Goal: Task Accomplishment & Management: Manage account settings

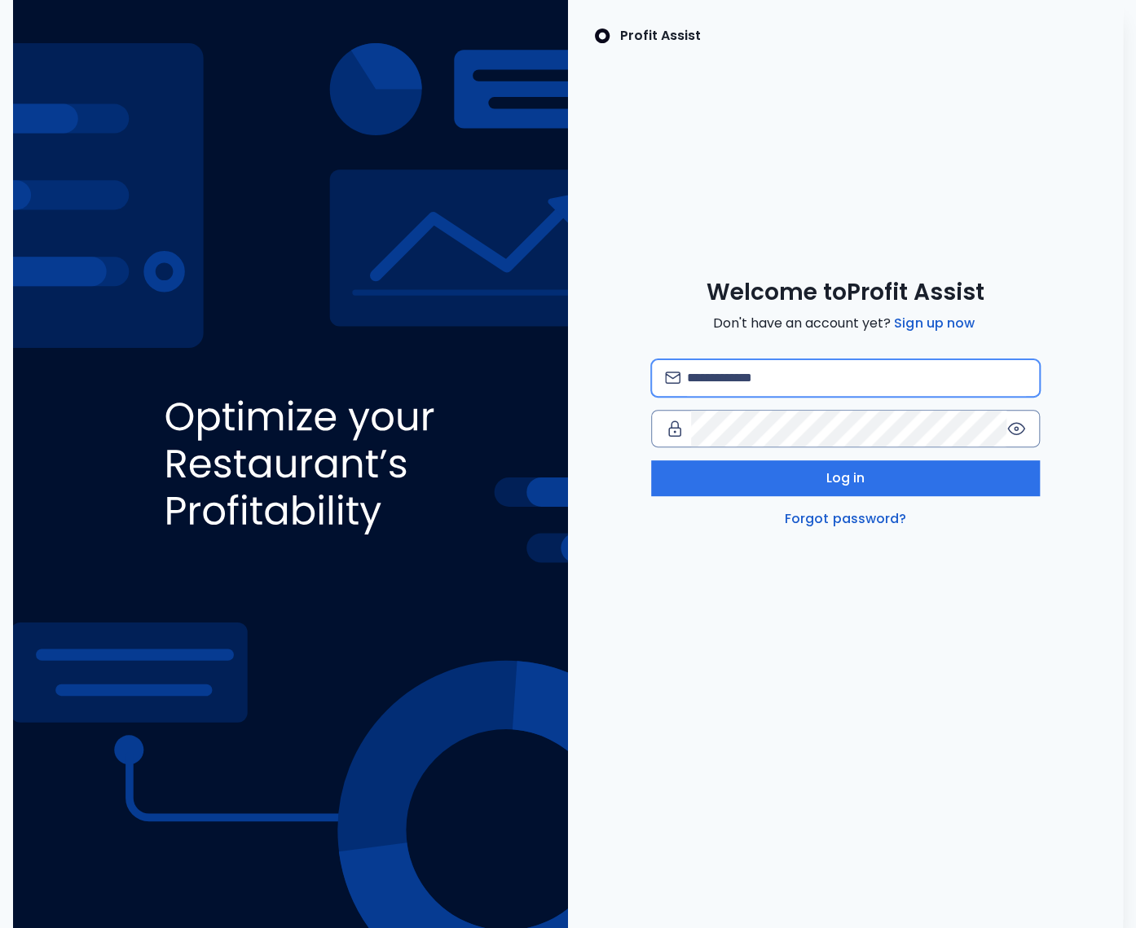
click at [751, 385] on input "email" at bounding box center [856, 378] width 339 height 36
type input "**********"
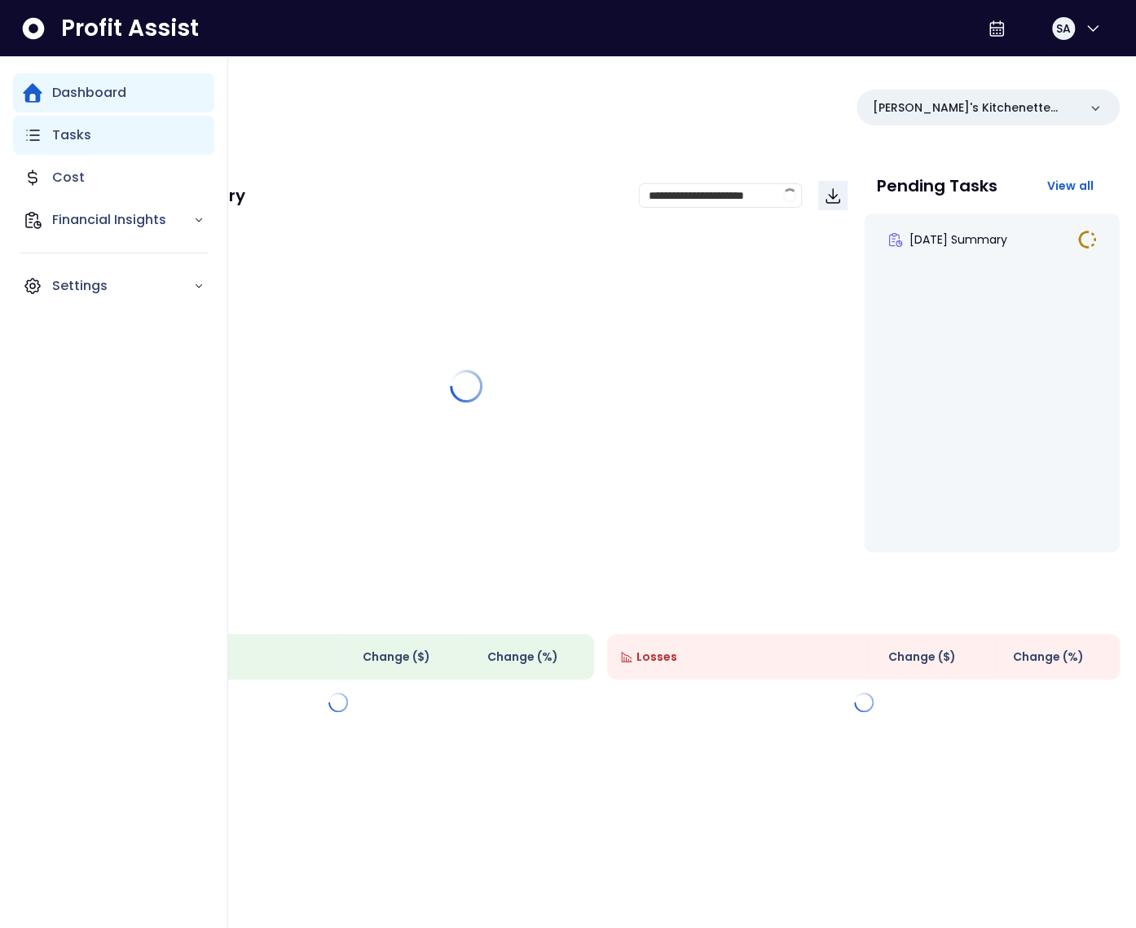
click at [66, 133] on p "Tasks" at bounding box center [71, 135] width 39 height 20
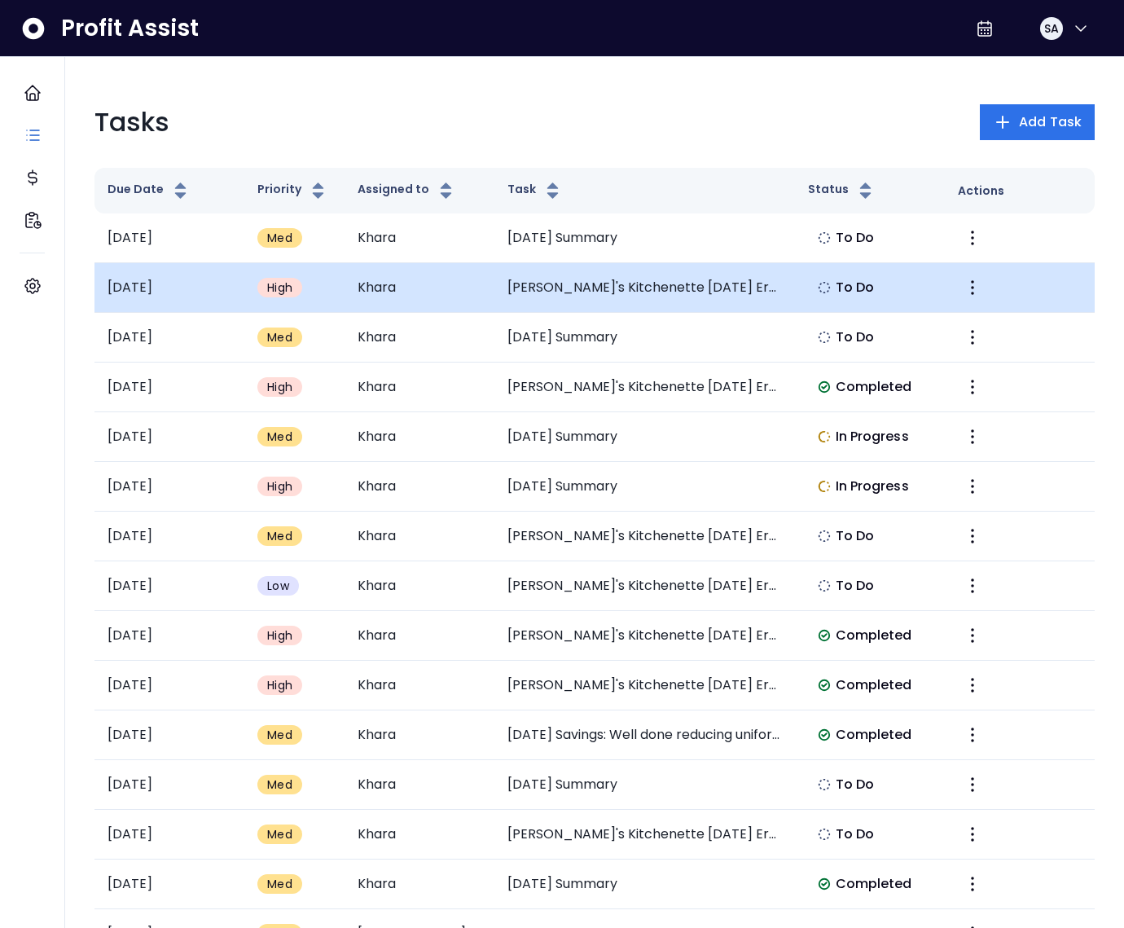
click at [671, 281] on td "Kalei's Kitchenette August 2025 Error: Employee Benefits Negative Value" at bounding box center [645, 288] width 300 height 50
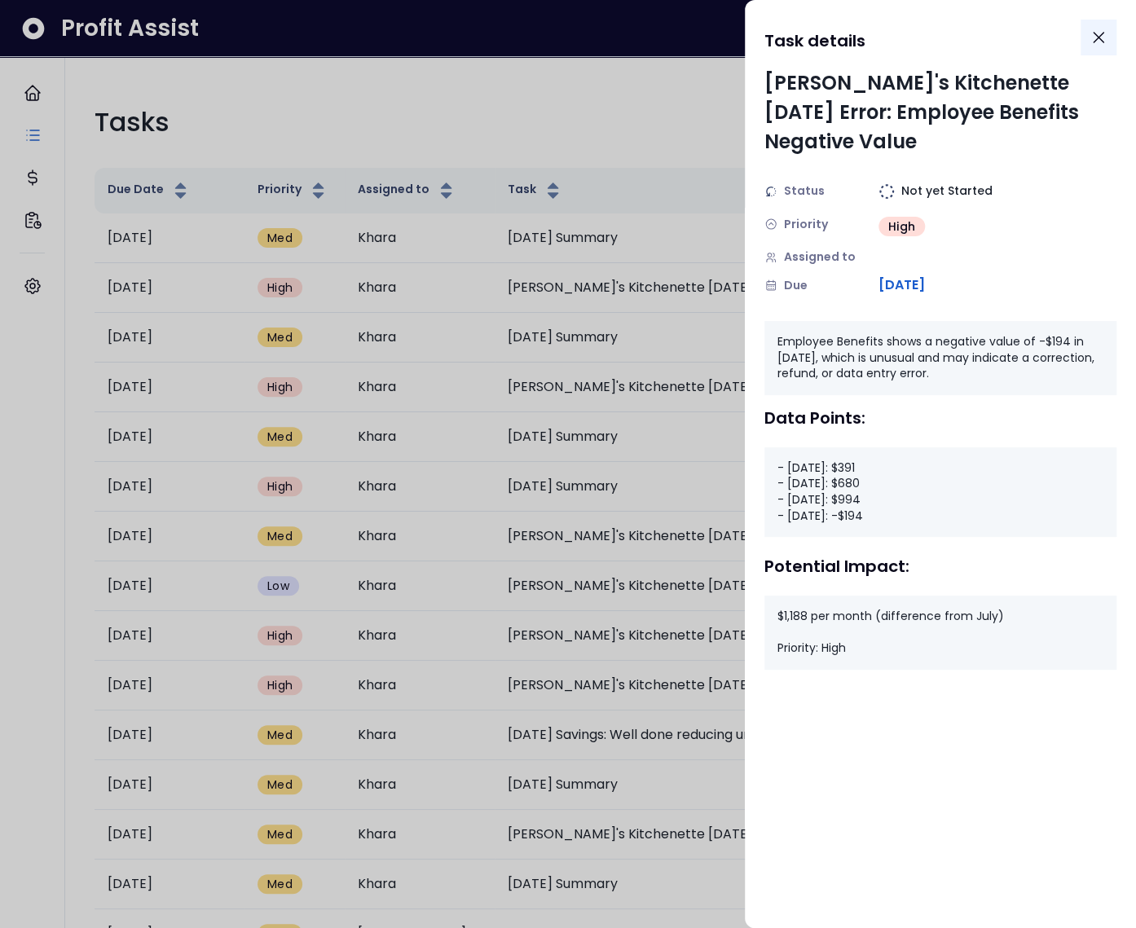
click at [1110, 39] on button "Close" at bounding box center [1098, 38] width 36 height 36
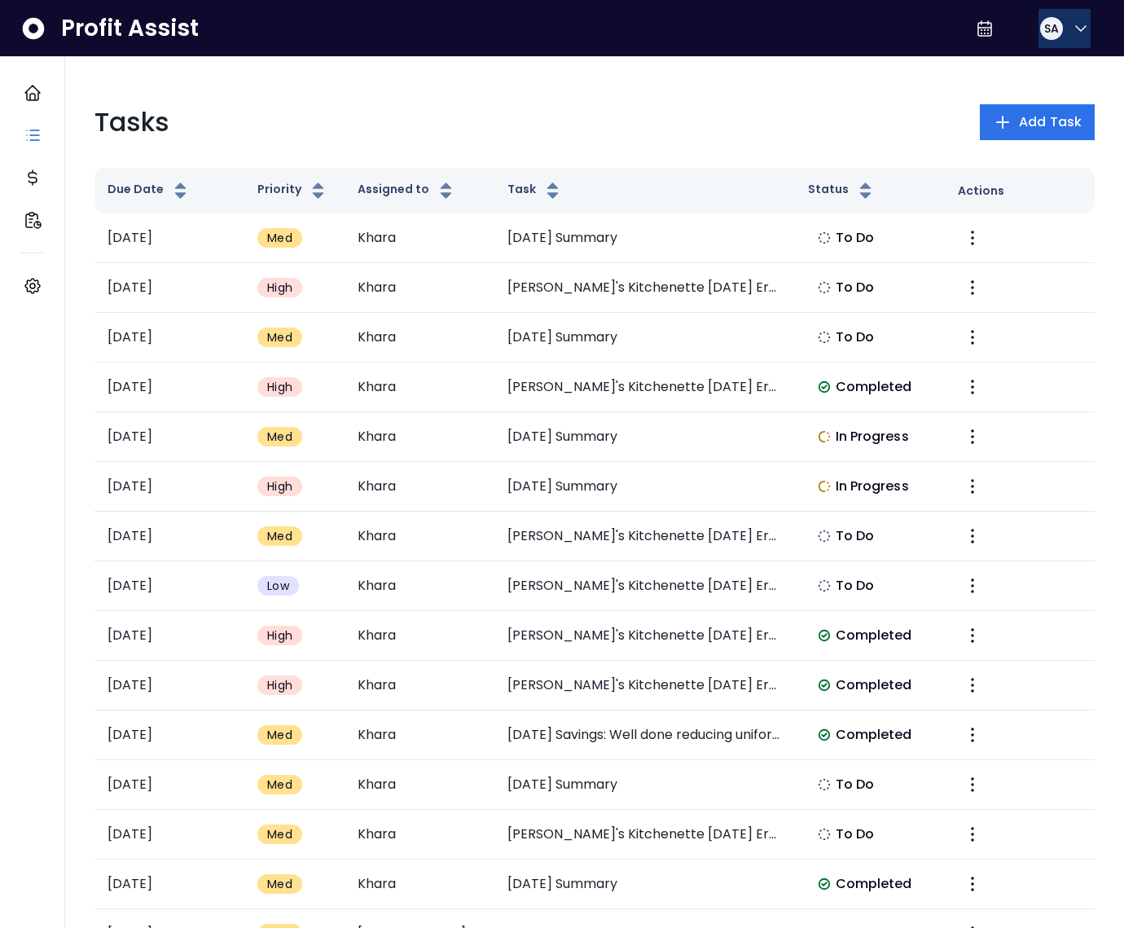
click at [1071, 33] on icon "button" at bounding box center [1081, 29] width 20 height 20
click at [1022, 127] on span "Add Task" at bounding box center [1050, 122] width 63 height 20
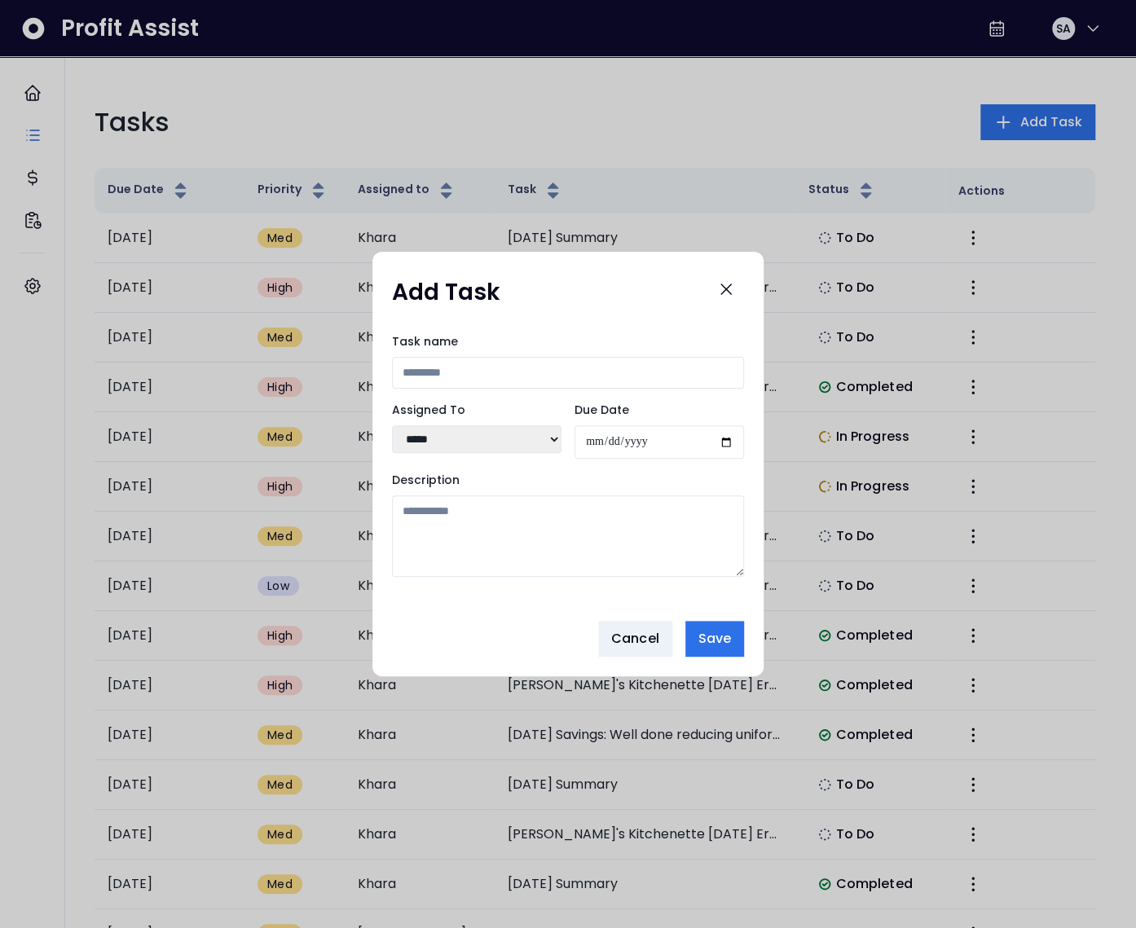
click at [1071, 40] on div at bounding box center [568, 464] width 1136 height 928
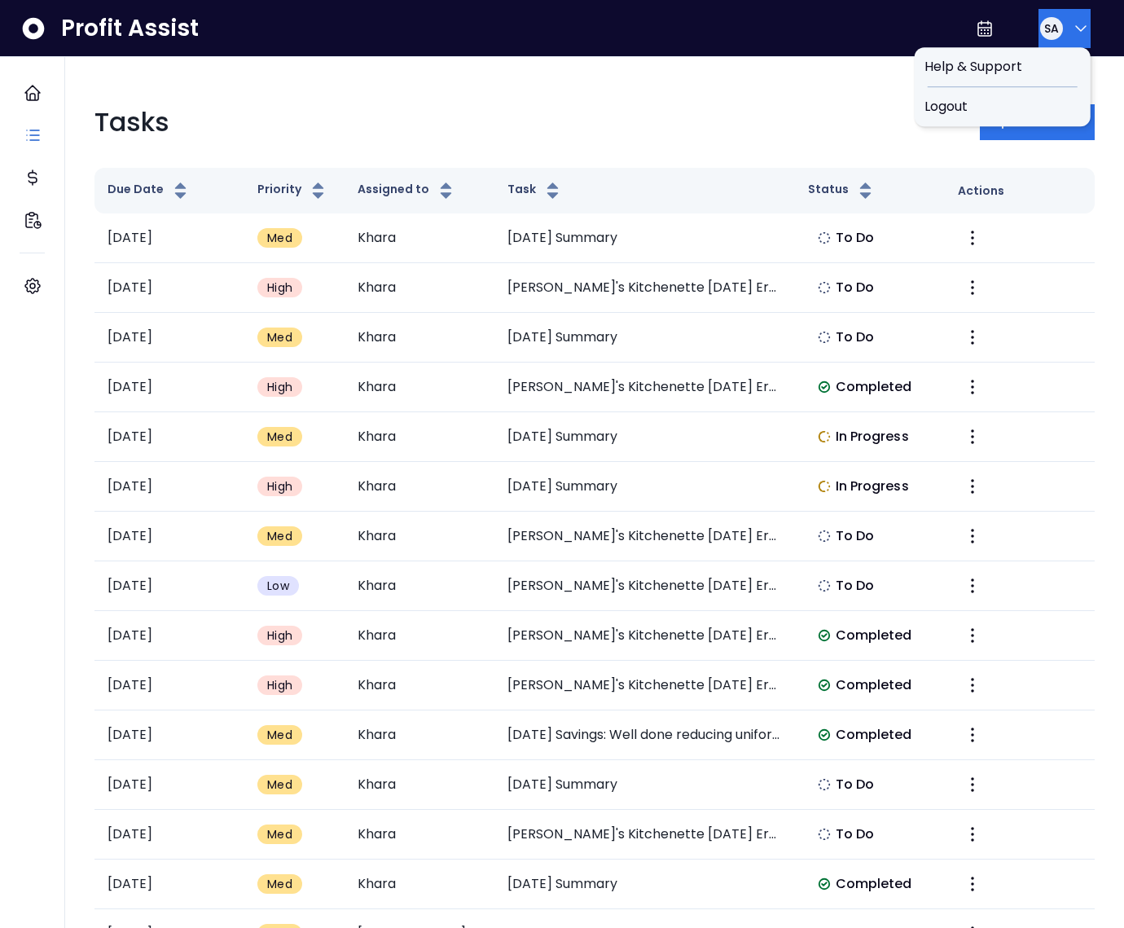
click at [1044, 37] on div "SA" at bounding box center [1051, 28] width 23 height 23
click at [1023, 121] on div "Logout" at bounding box center [1003, 106] width 176 height 39
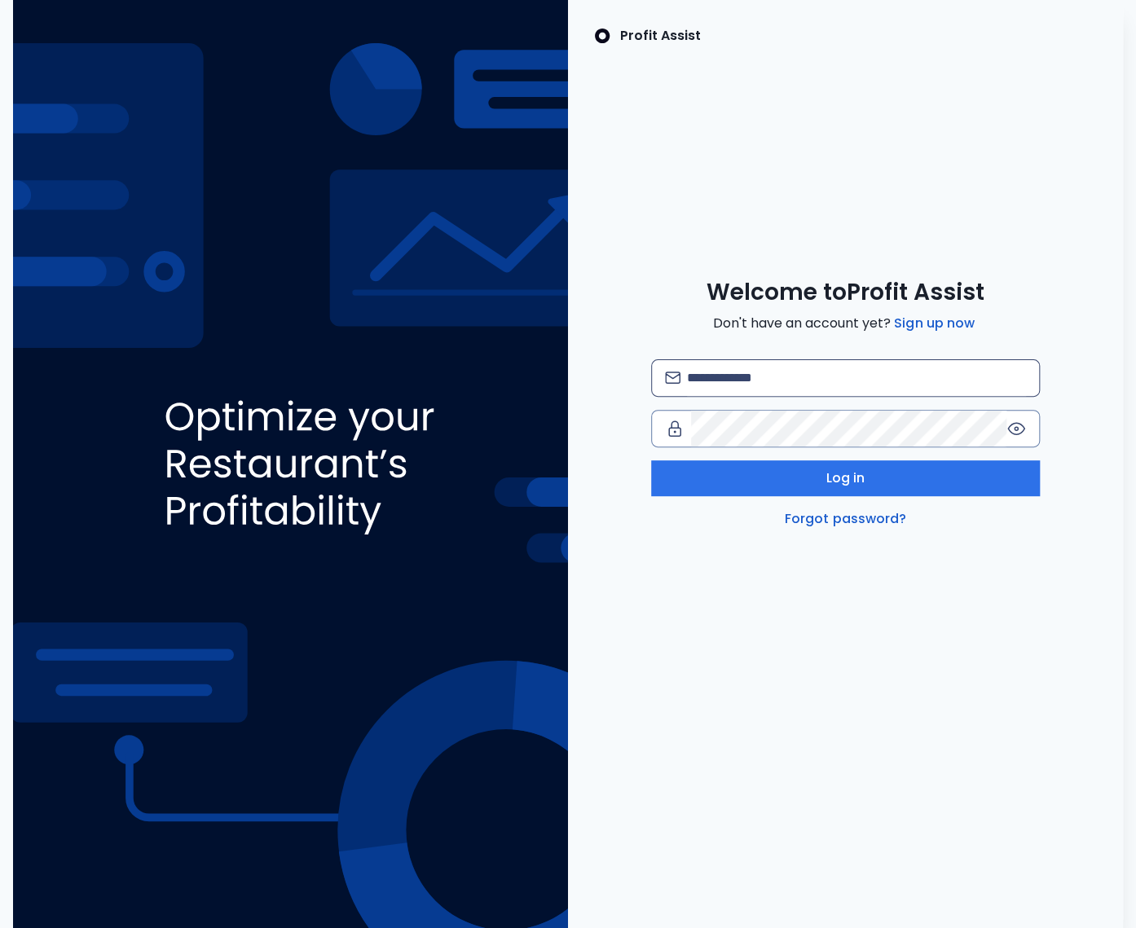
click at [678, 380] on img at bounding box center [672, 378] width 15 height 12
click at [703, 385] on input "email" at bounding box center [856, 378] width 339 height 36
type input "**********"
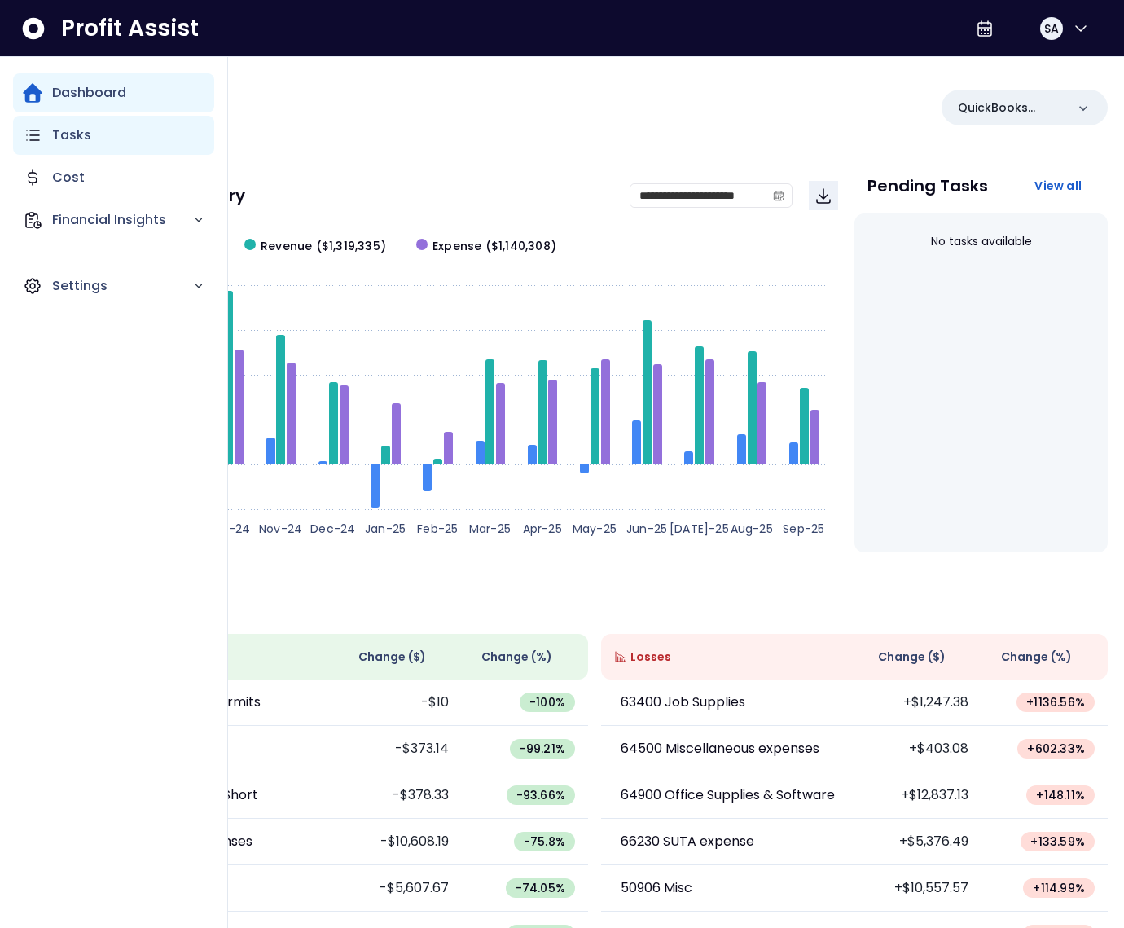
click at [50, 137] on div "Tasks" at bounding box center [113, 135] width 201 height 39
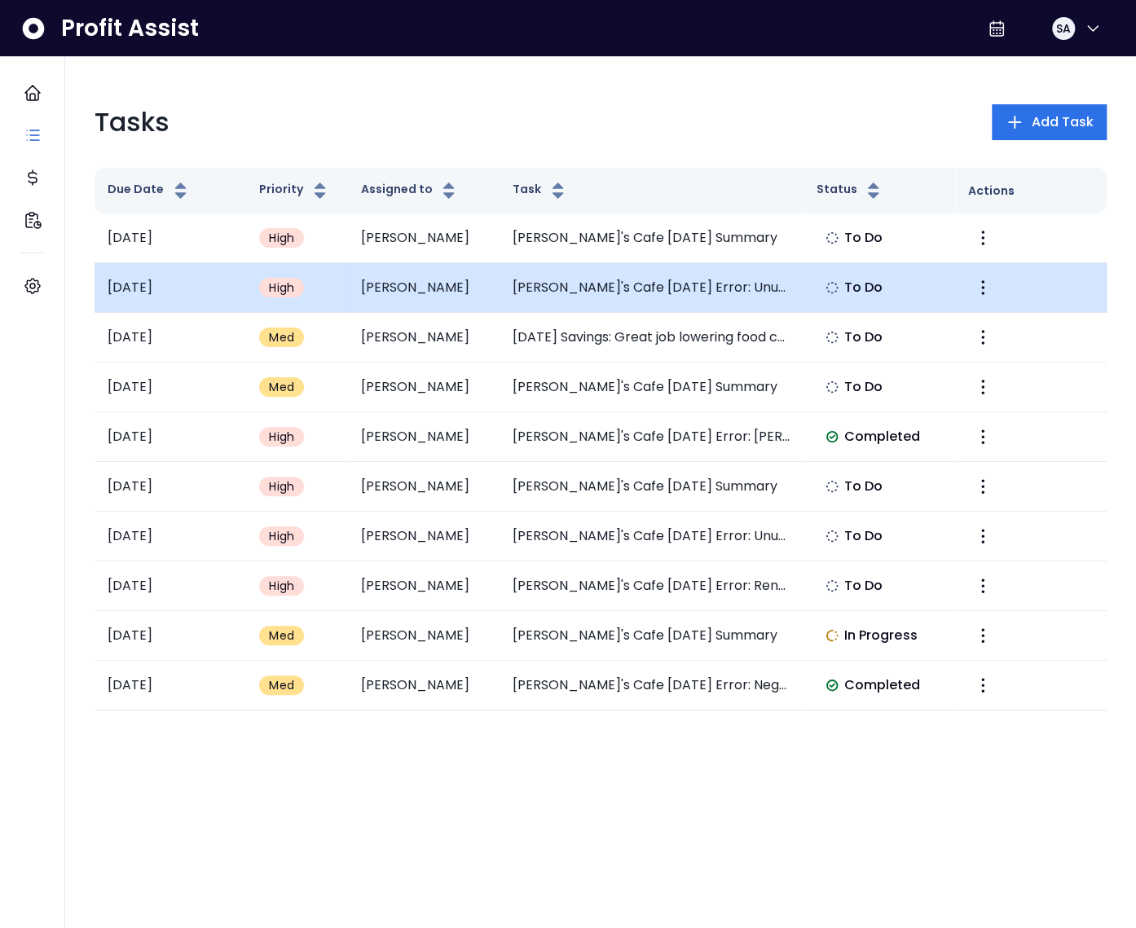
click at [646, 270] on td "Elvira's Cafe August 2025 Error: Unusual Cash Back Rewards Spike" at bounding box center [651, 288] width 304 height 50
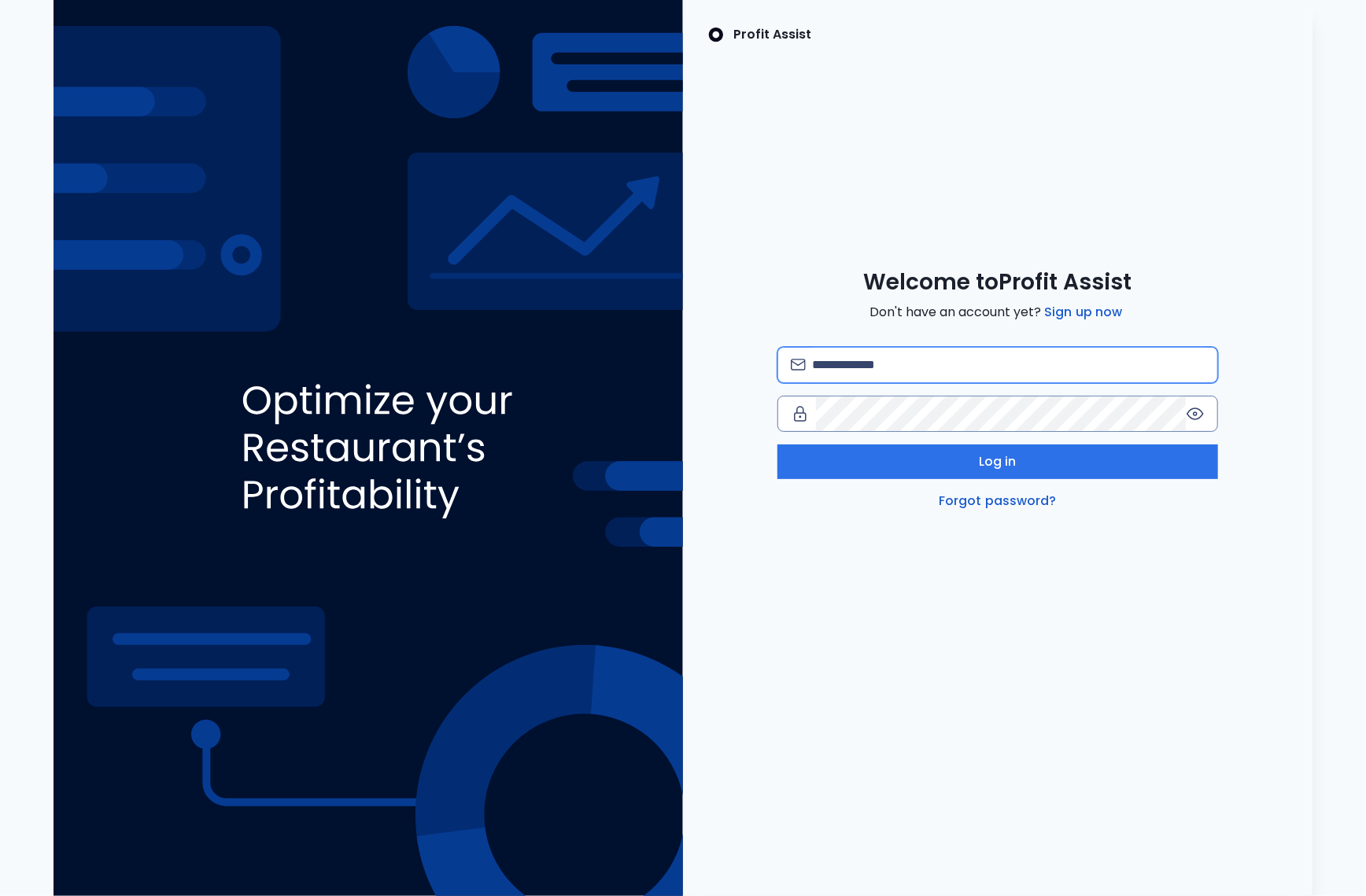
click at [962, 371] on input "email" at bounding box center [1009, 365] width 393 height 35
type input "**********"
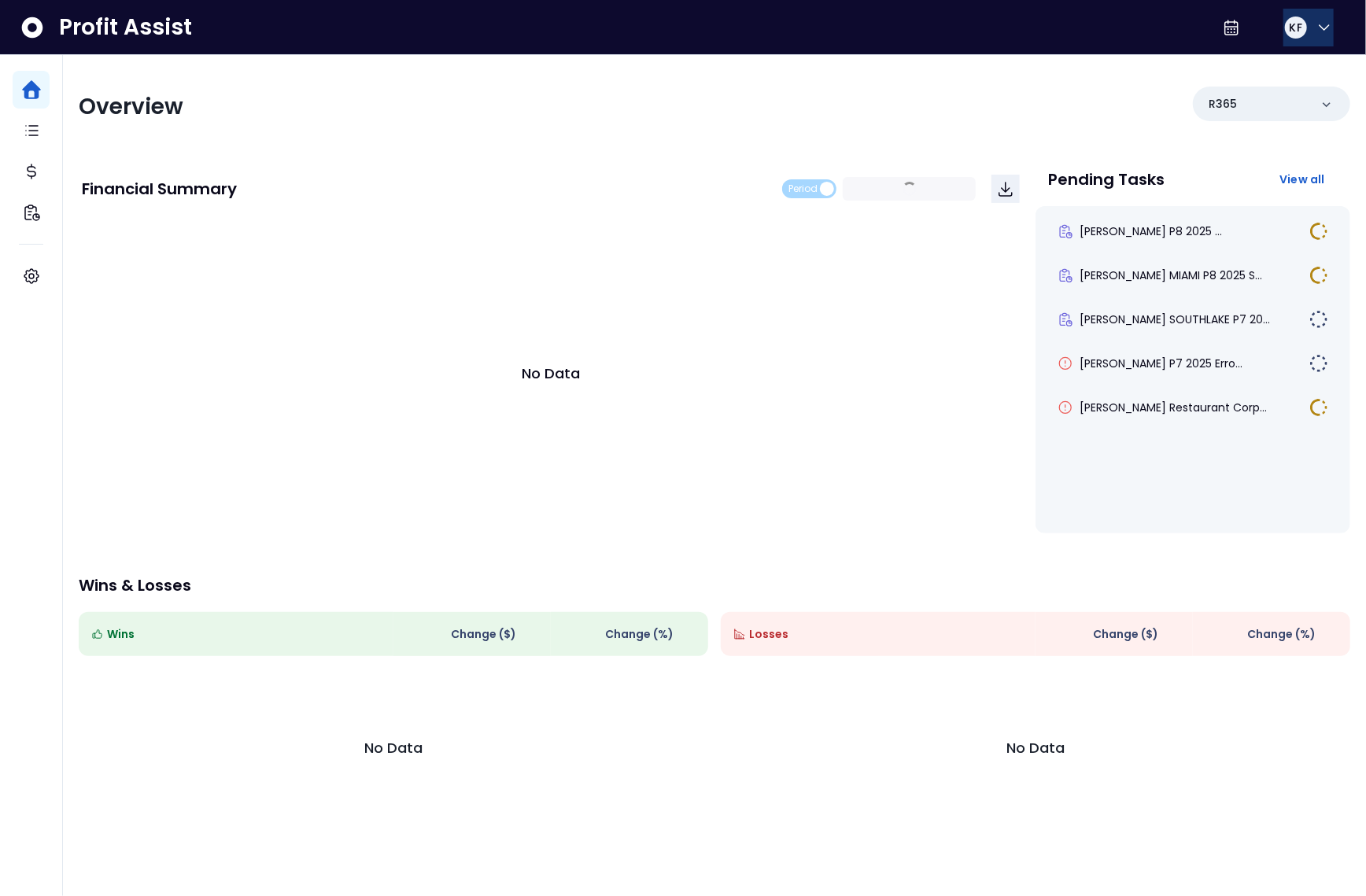
click at [1290, 21] on span "KF" at bounding box center [1295, 27] width 13 height 15
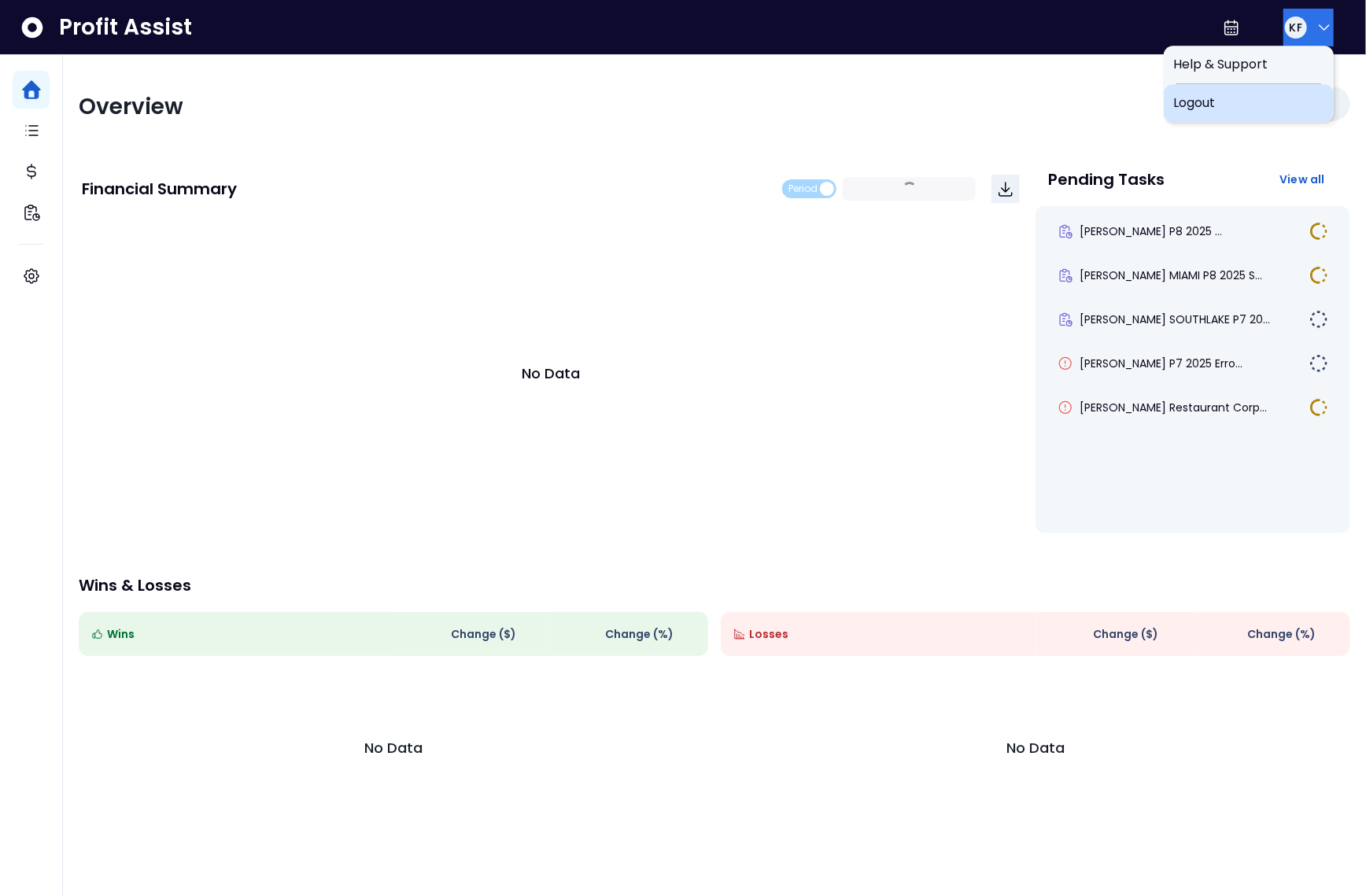
click at [1262, 102] on span "Logout" at bounding box center [1249, 103] width 151 height 19
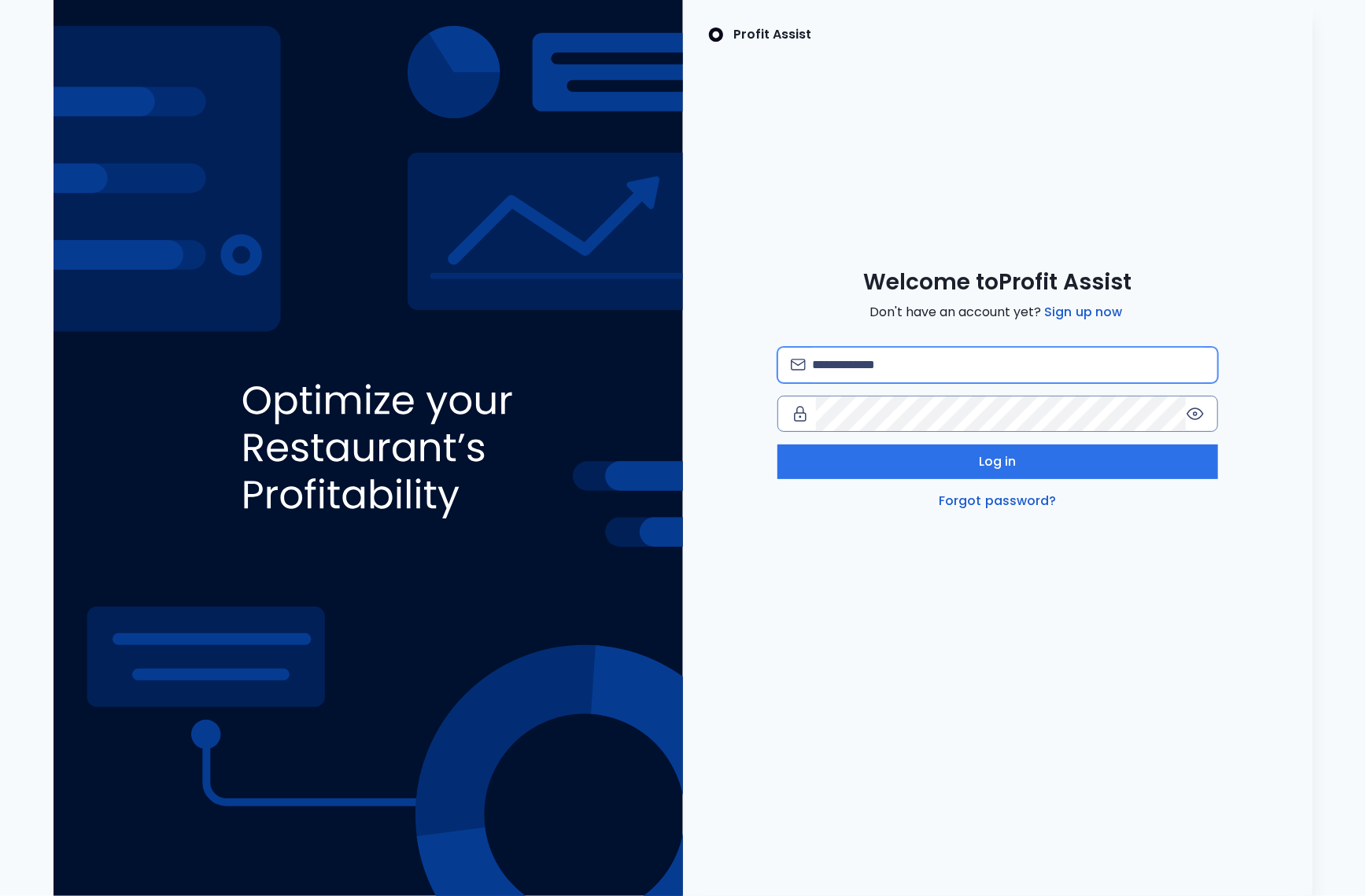
click at [944, 370] on input "email" at bounding box center [1009, 365] width 393 height 35
type input "**********"
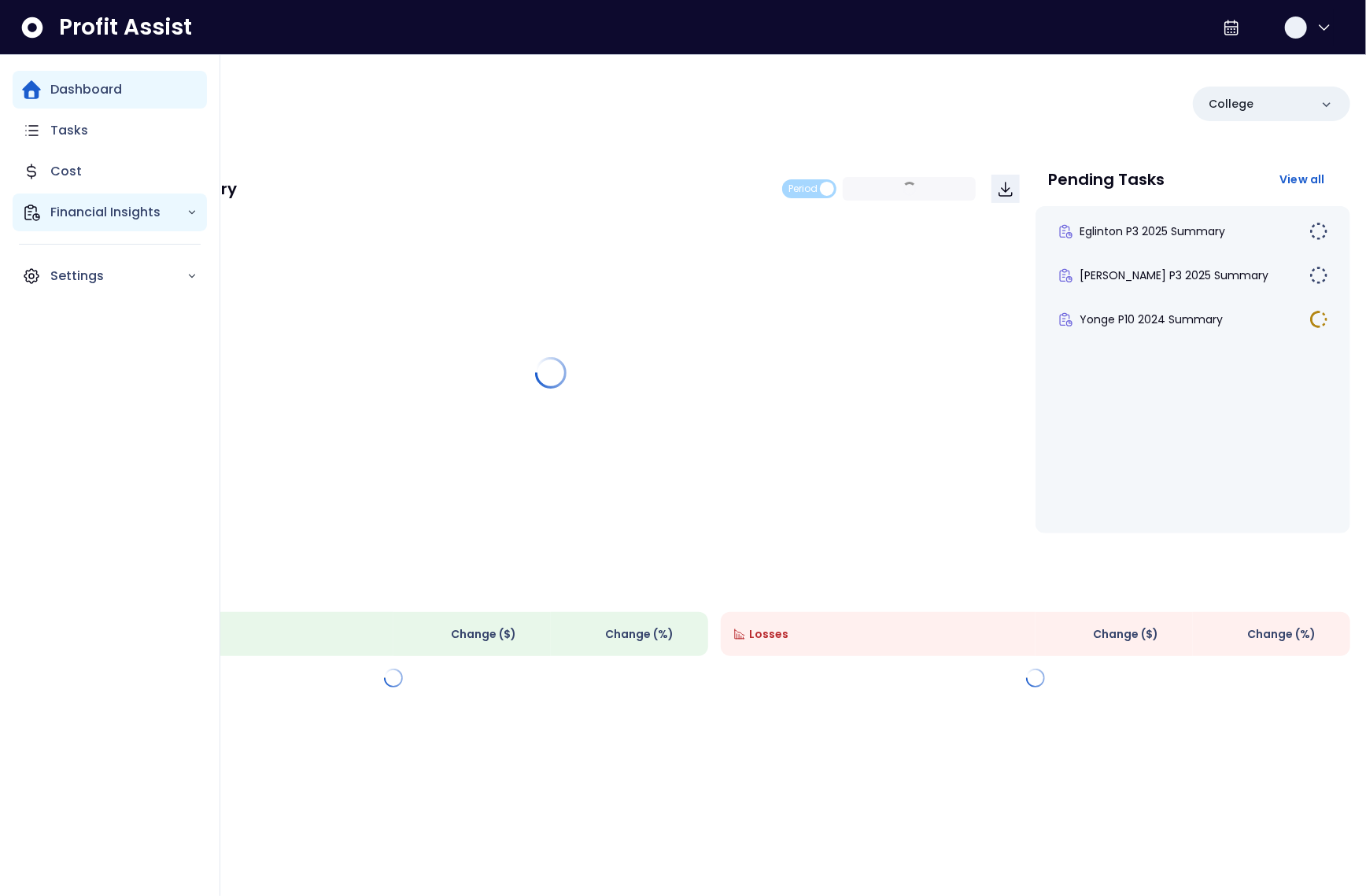
click at [75, 216] on p "Financial Insights" at bounding box center [118, 212] width 136 height 19
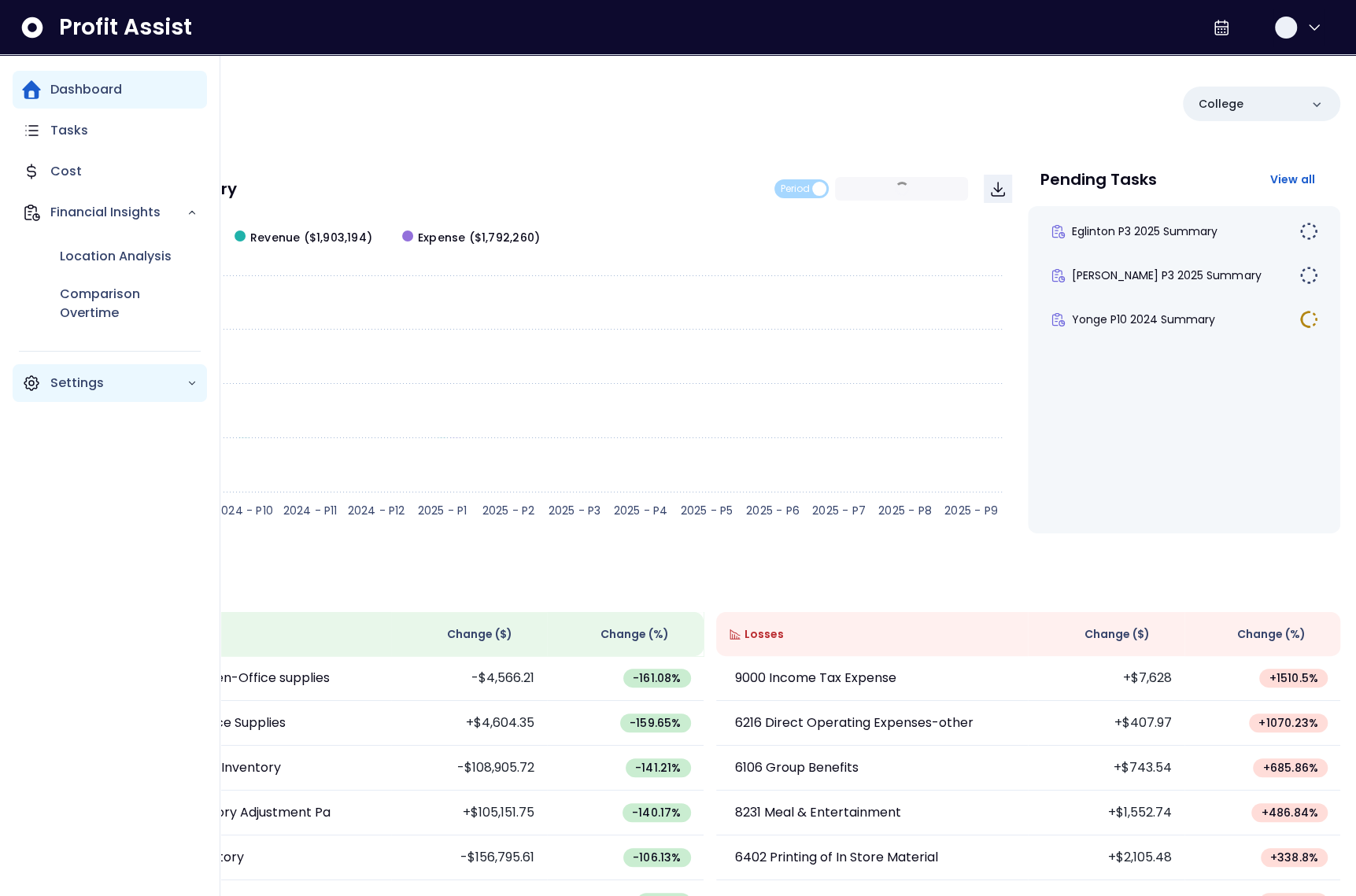
click at [81, 375] on p "Settings" at bounding box center [118, 383] width 136 height 19
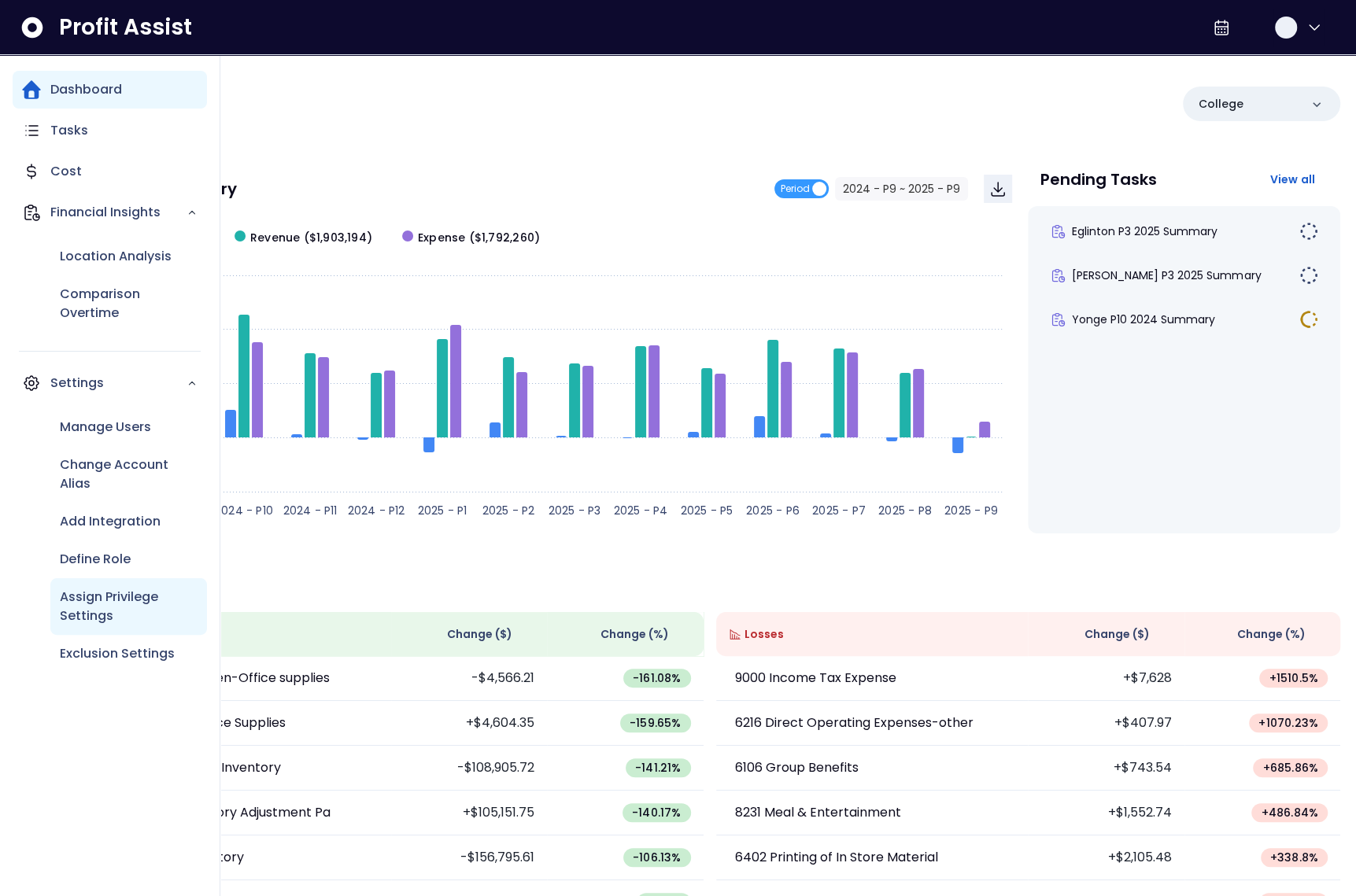
click at [101, 609] on p "Assign Privilege Settings" at bounding box center [128, 606] width 138 height 38
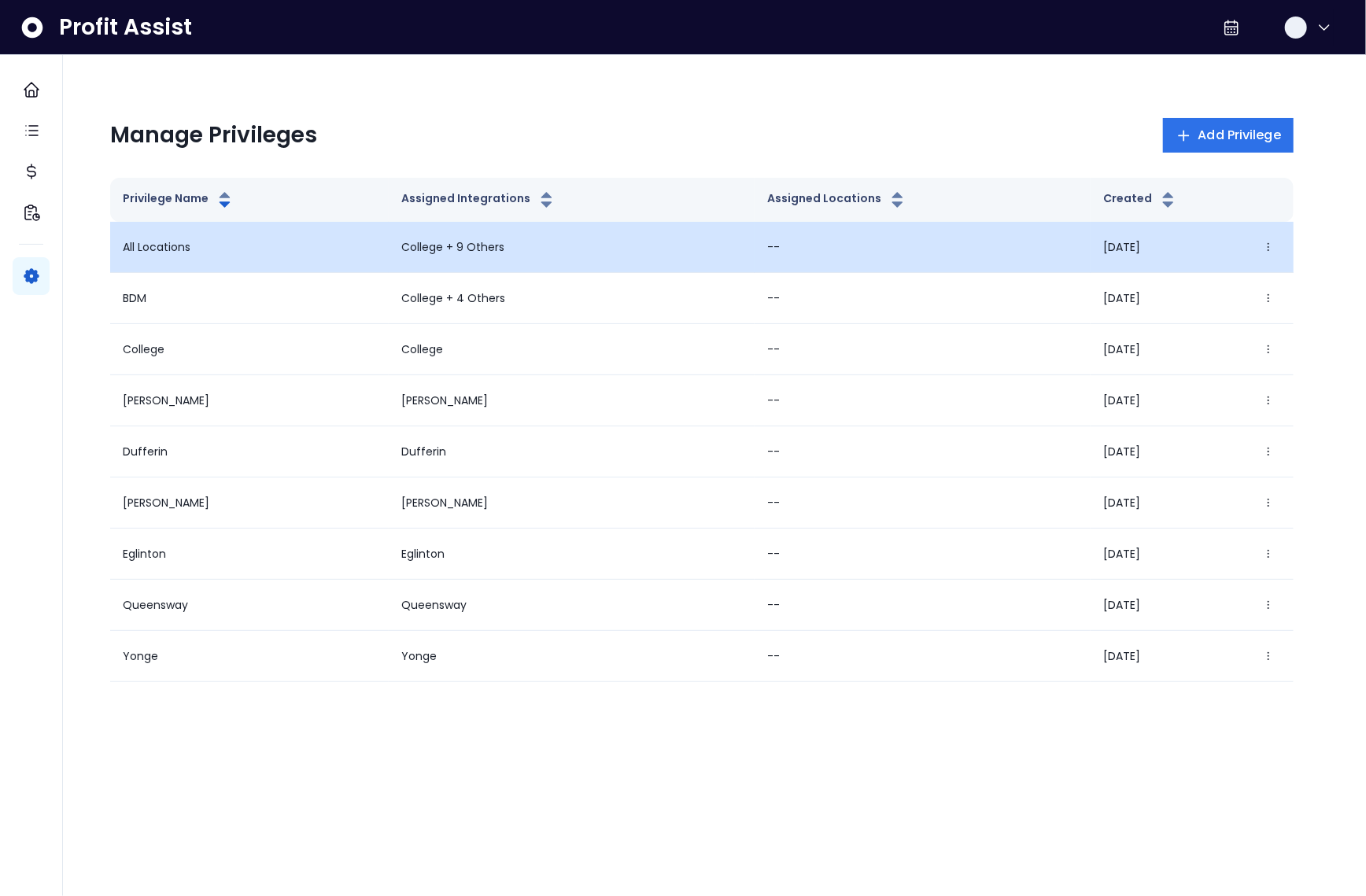
click at [1240, 243] on div "11/28/2023 Edit Delete" at bounding box center [1192, 247] width 178 height 25
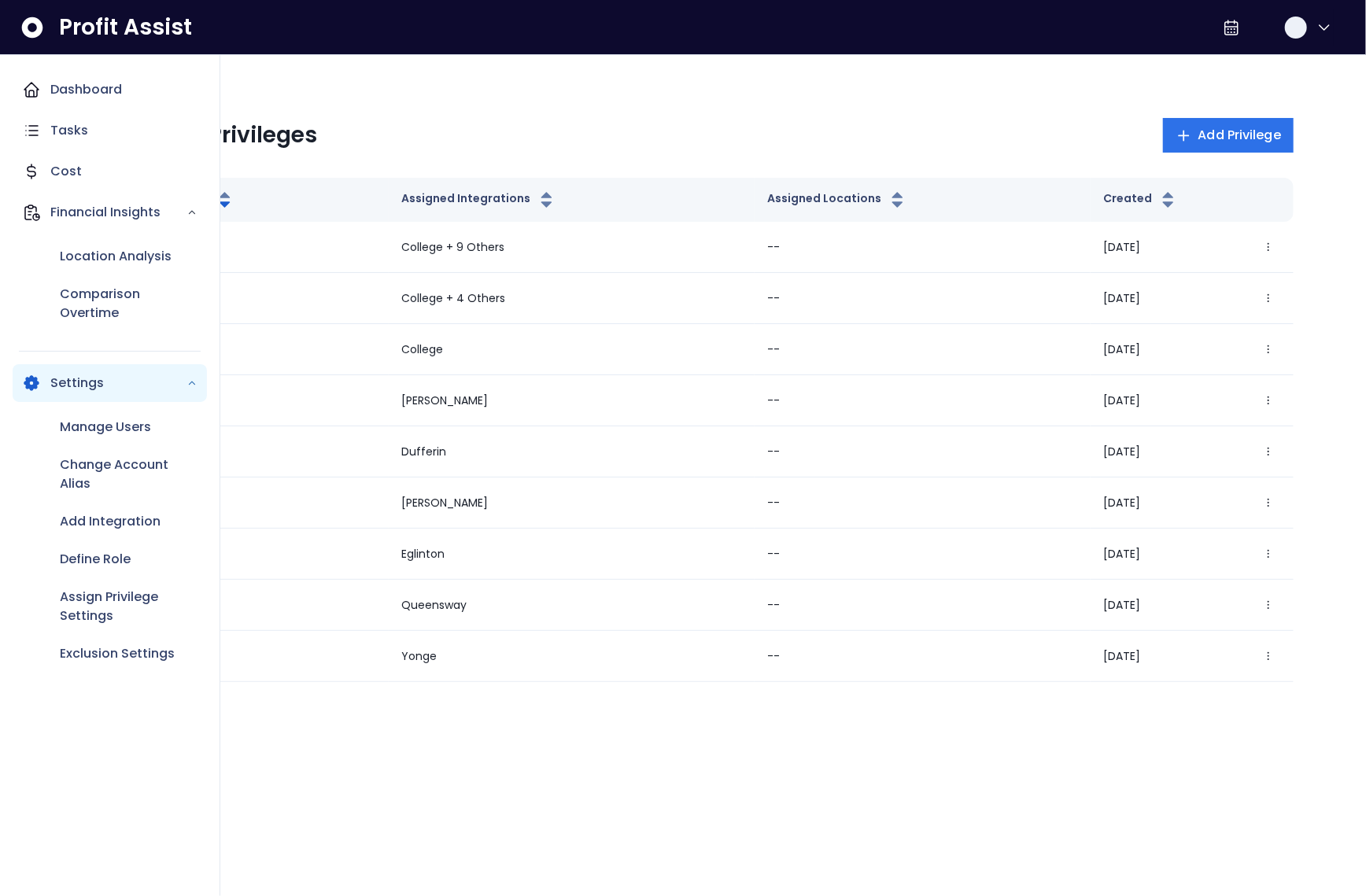
click at [23, 276] on div "Location Analysis Comparison Overtime" at bounding box center [109, 285] width 194 height 107
click at [117, 551] on p "Define Role" at bounding box center [95, 559] width 71 height 19
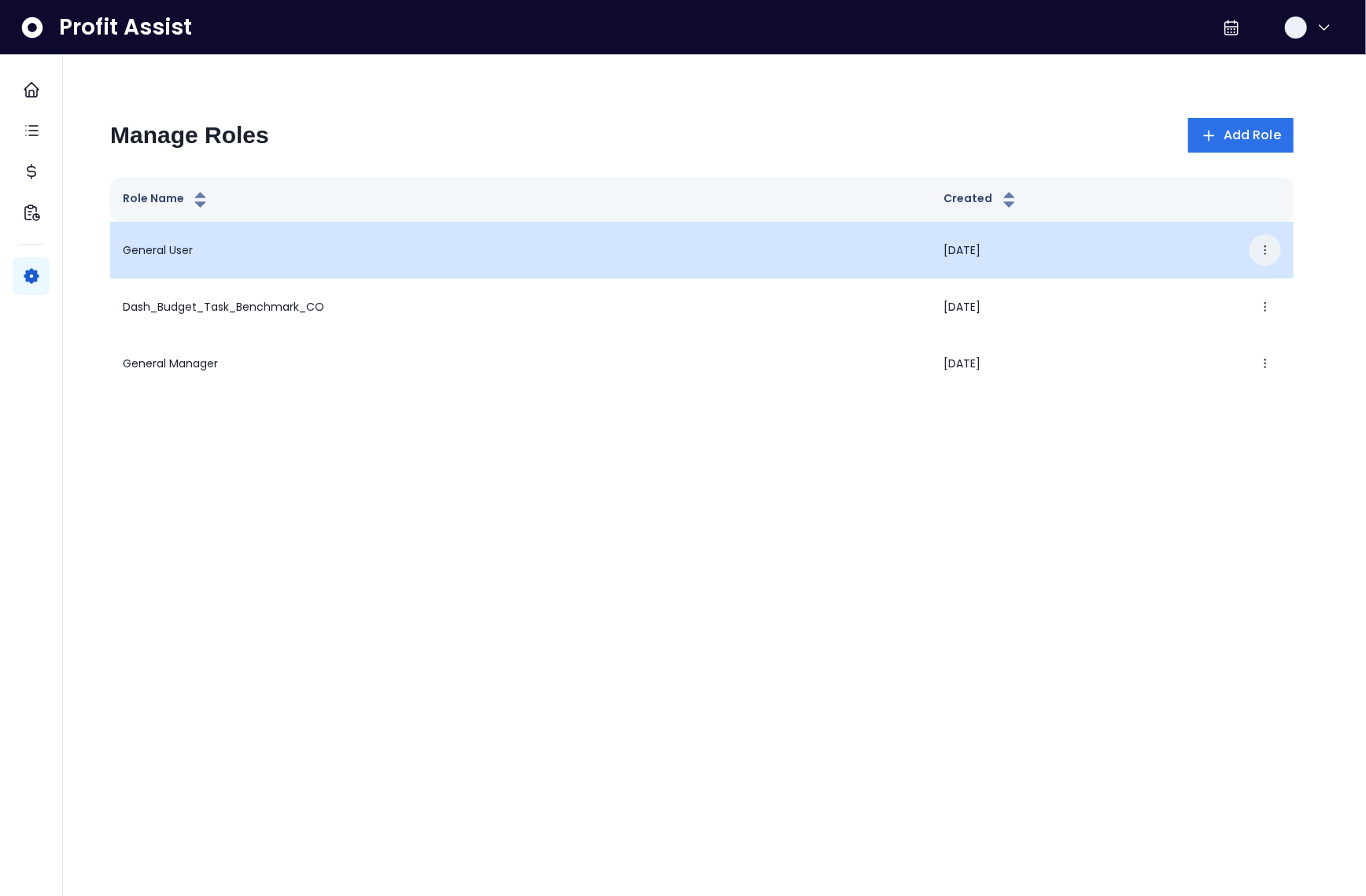
click at [1264, 254] on icon "button" at bounding box center [1266, 250] width 13 height 13
click at [1223, 306] on button "Edit" at bounding box center [1193, 297] width 175 height 38
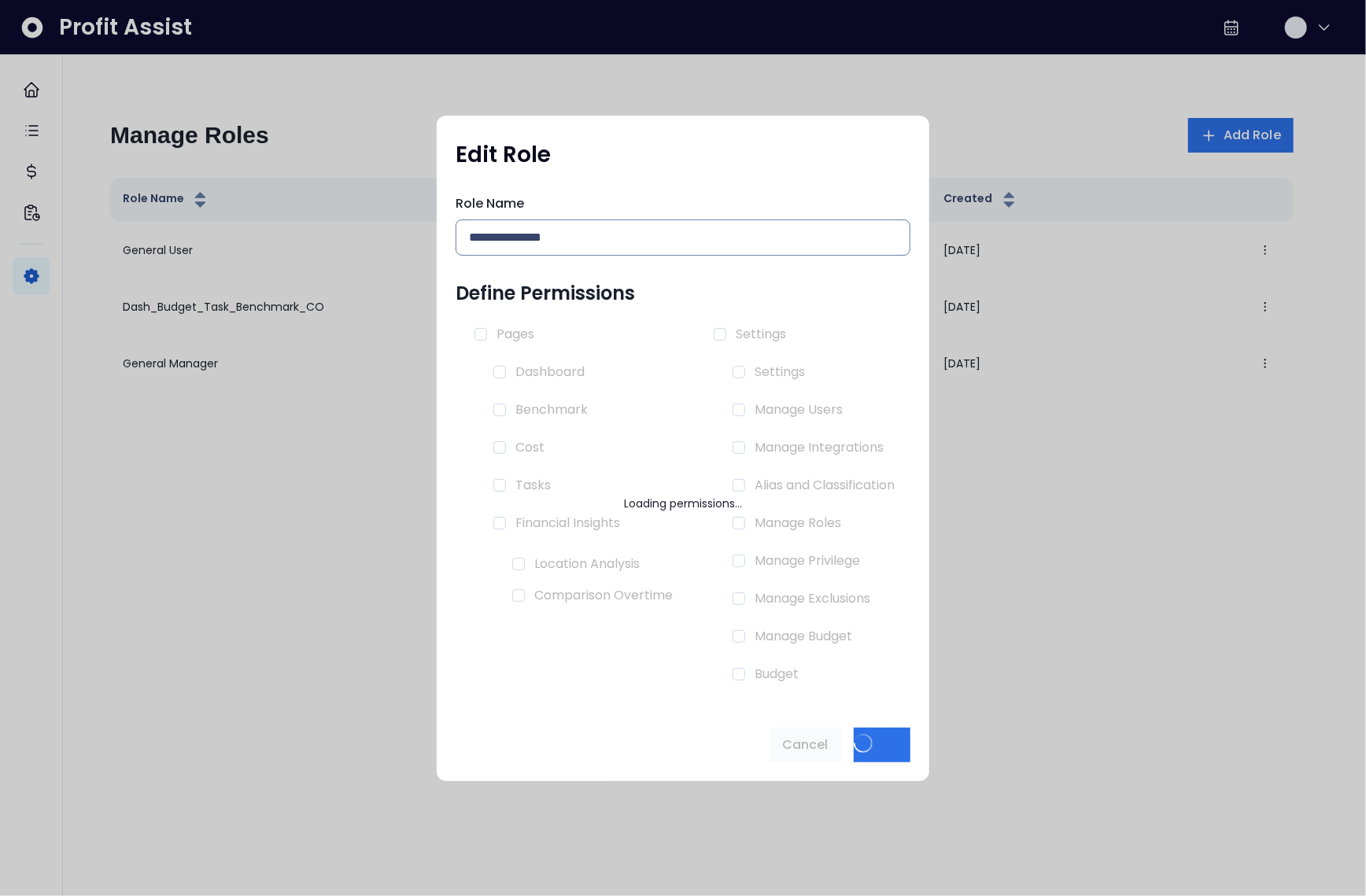
type input "**********"
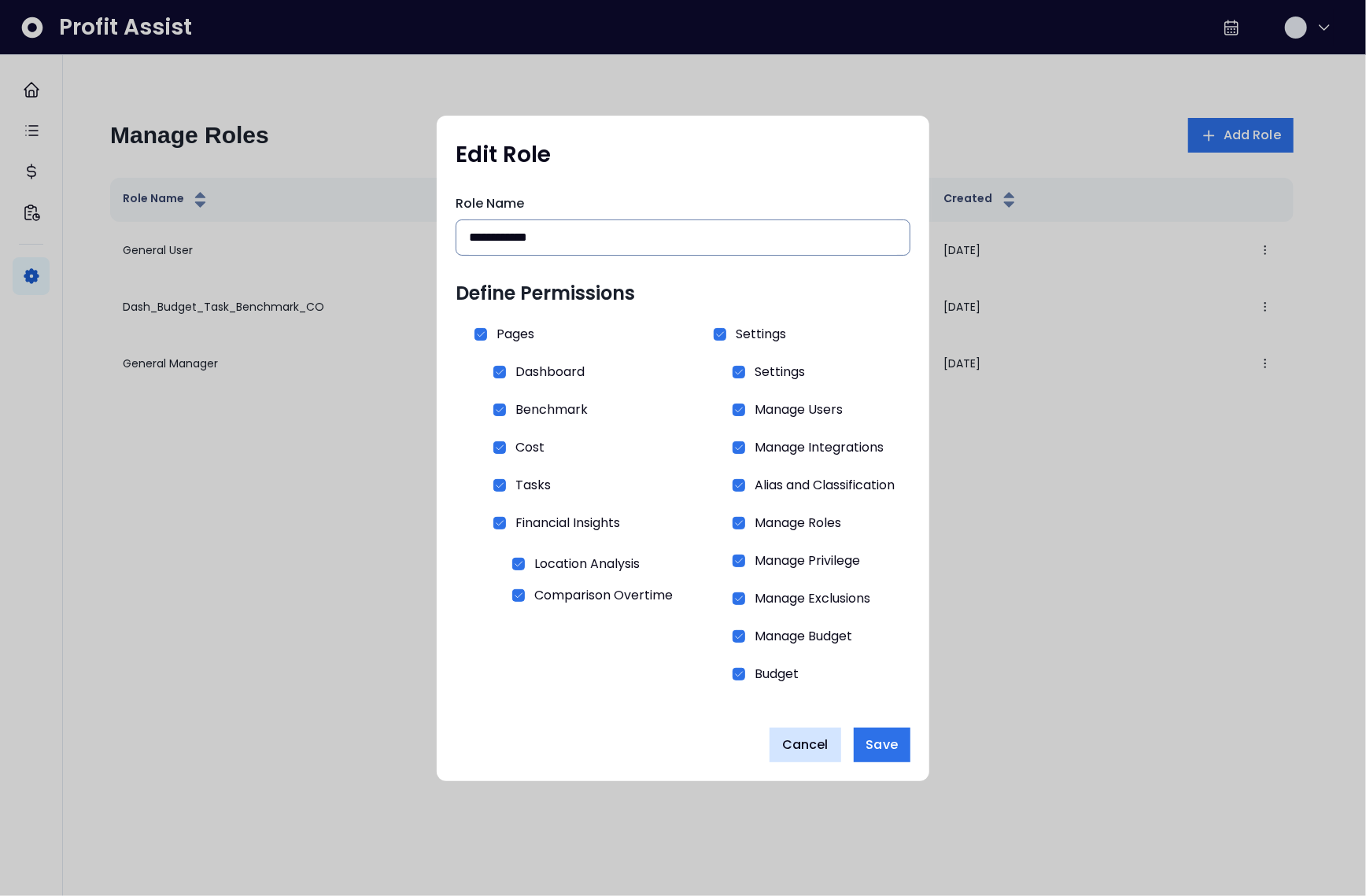
click at [796, 743] on span "Cancel" at bounding box center [806, 745] width 46 height 19
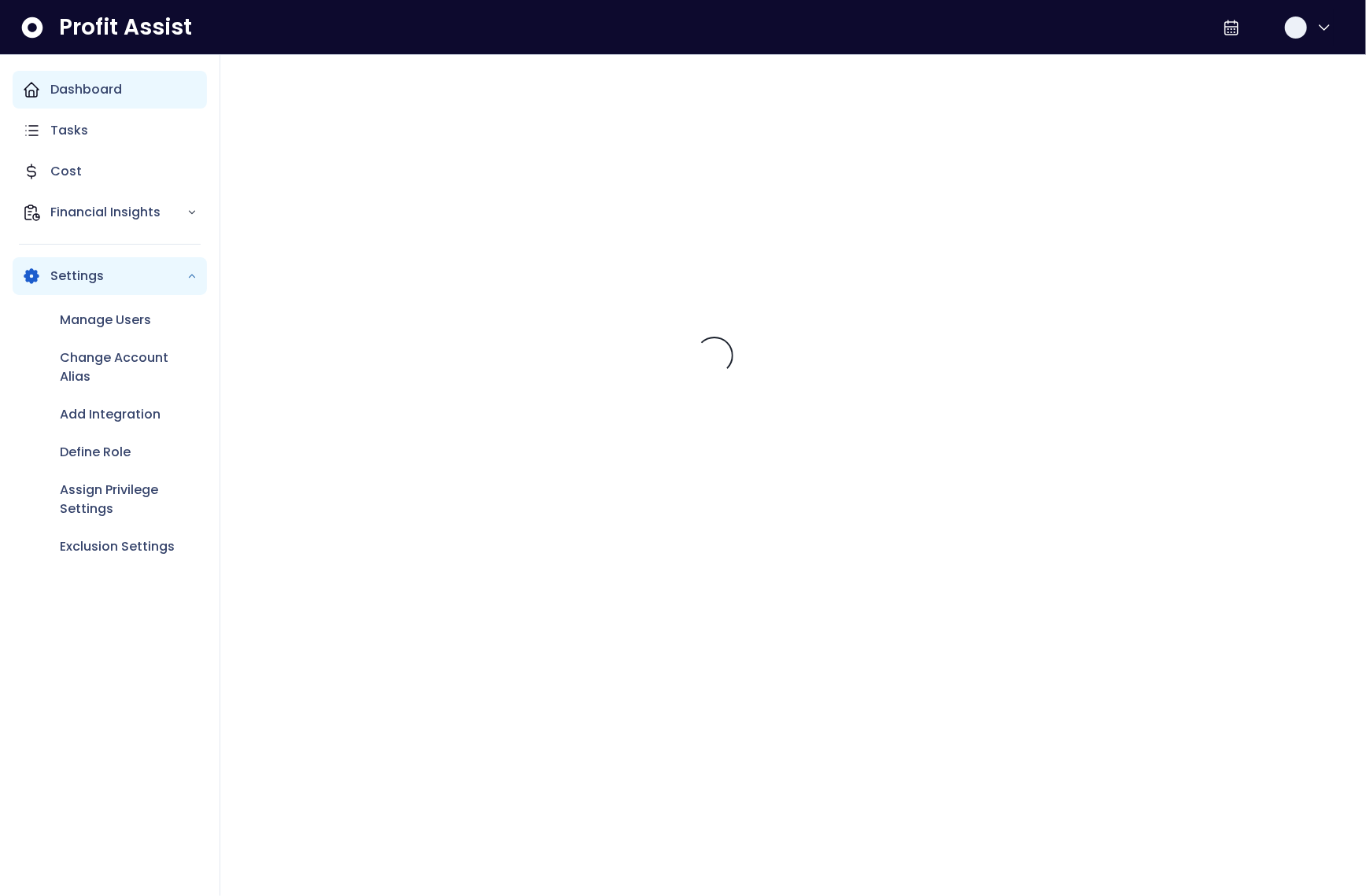
click at [39, 93] on icon "Main navigation" at bounding box center [32, 90] width 19 height 19
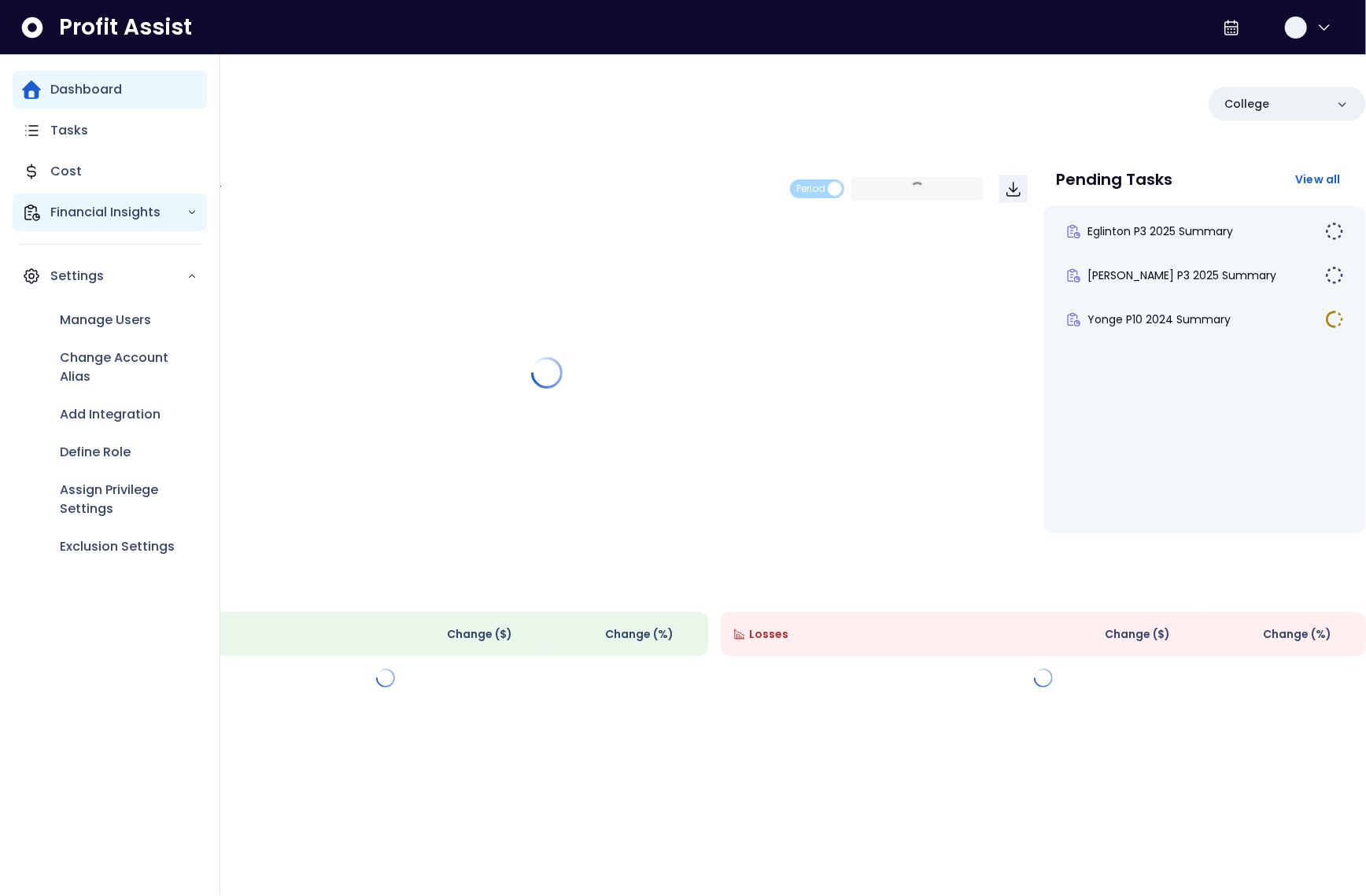
click at [91, 210] on p "Financial Insights" at bounding box center [118, 212] width 136 height 19
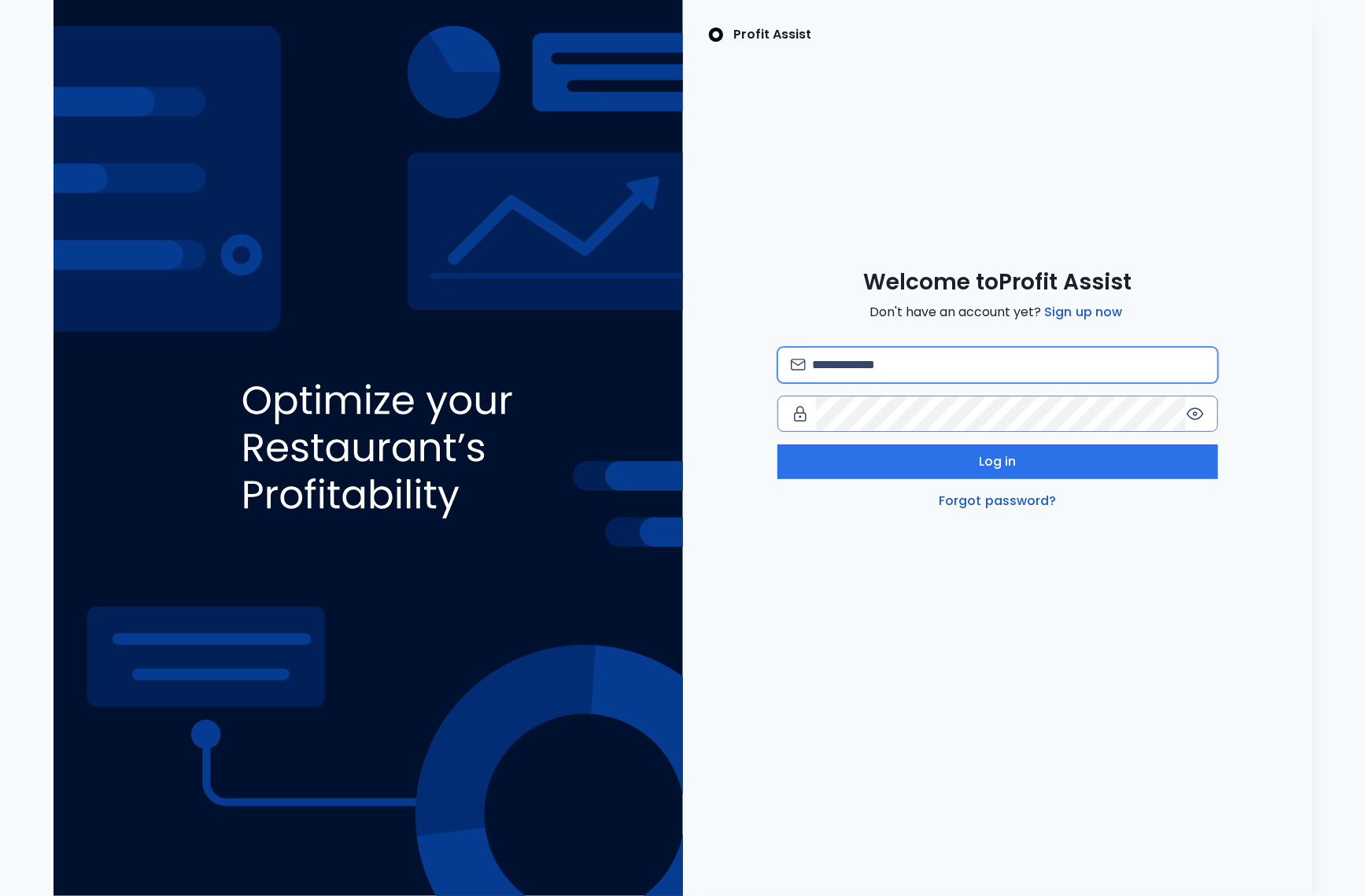
click at [907, 357] on input "email" at bounding box center [1009, 365] width 393 height 35
type input "**********"
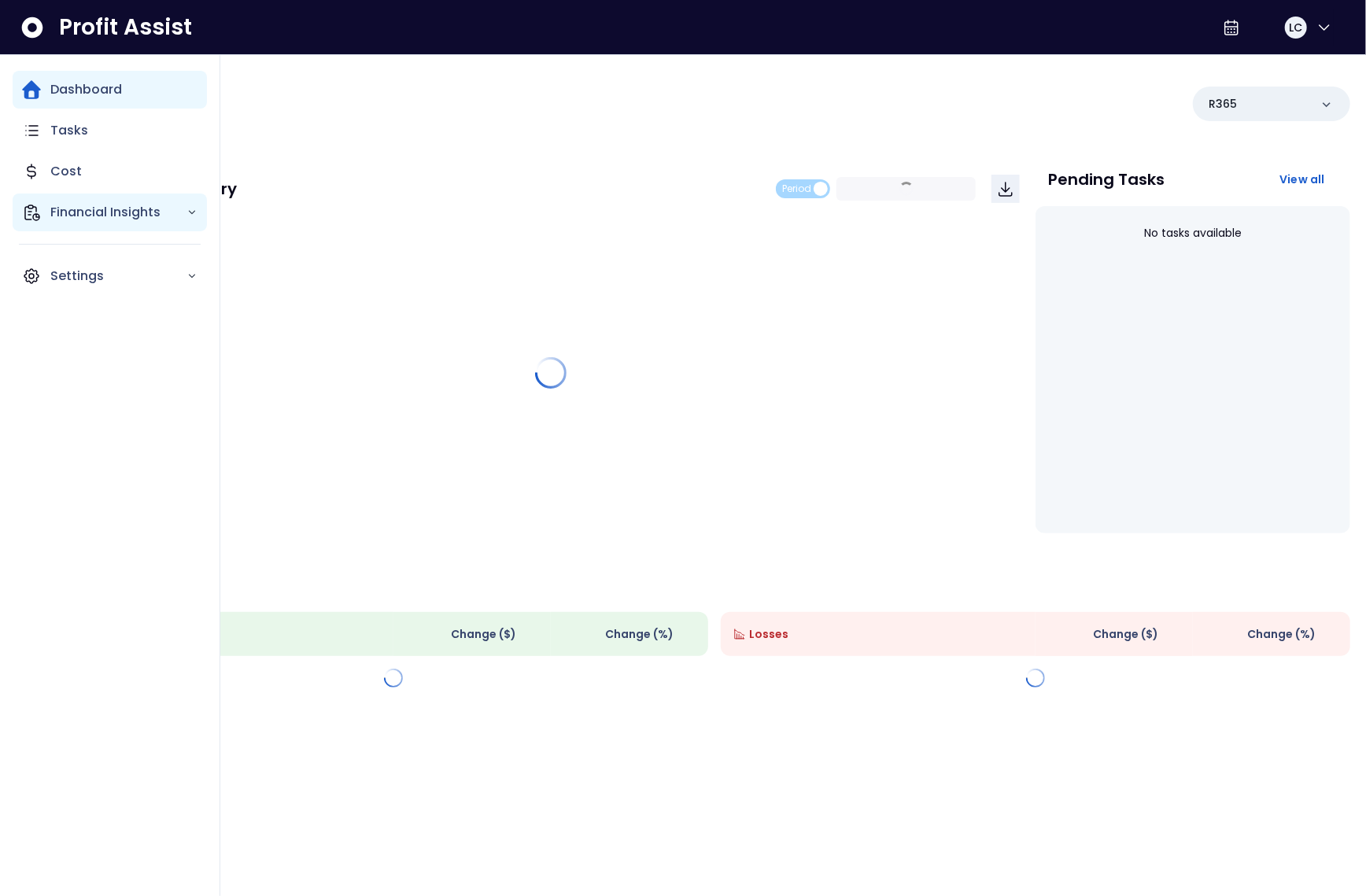
click at [71, 209] on p "Financial Insights" at bounding box center [118, 212] width 136 height 19
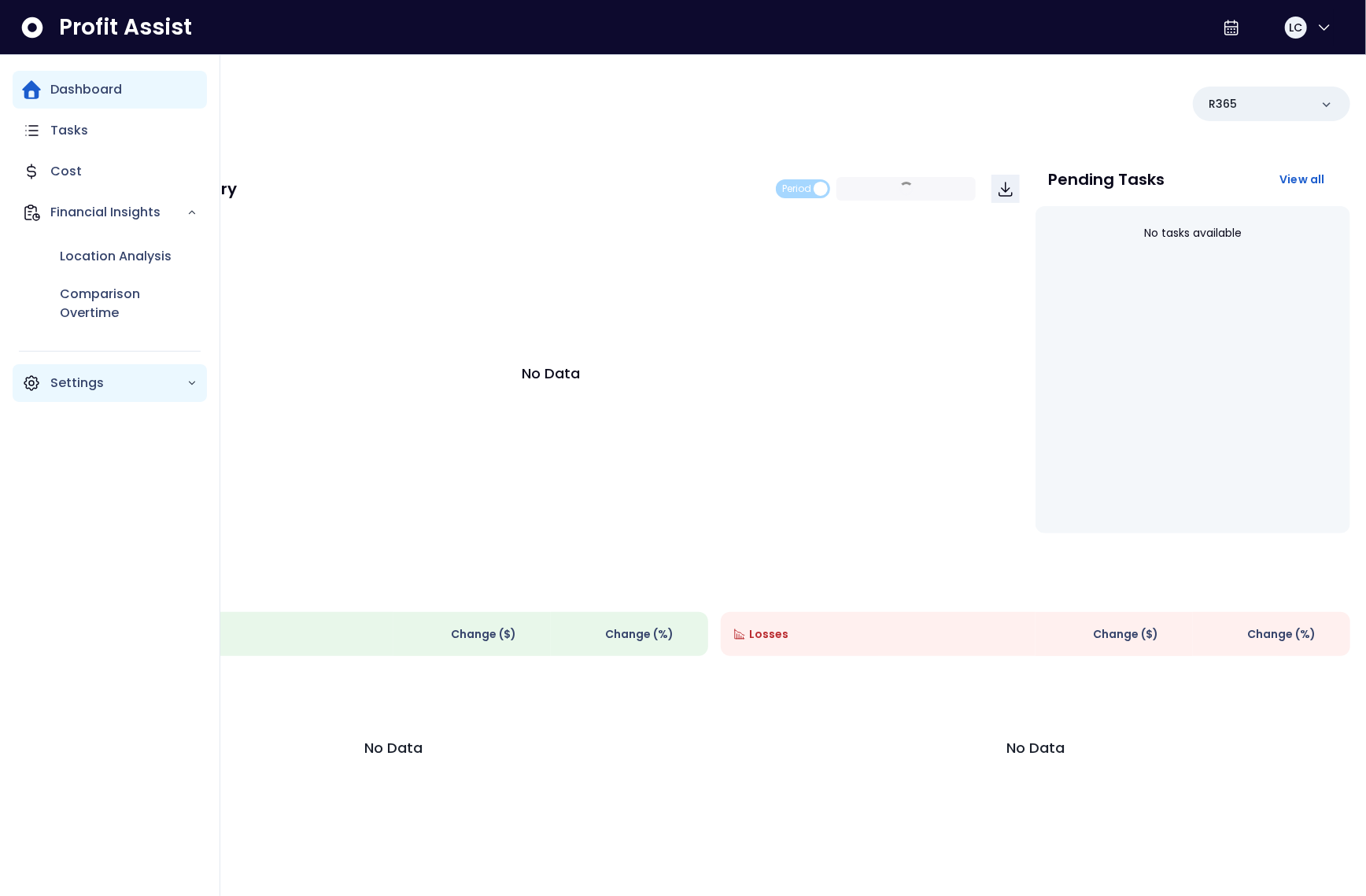
click at [83, 380] on p "Settings" at bounding box center [118, 383] width 136 height 19
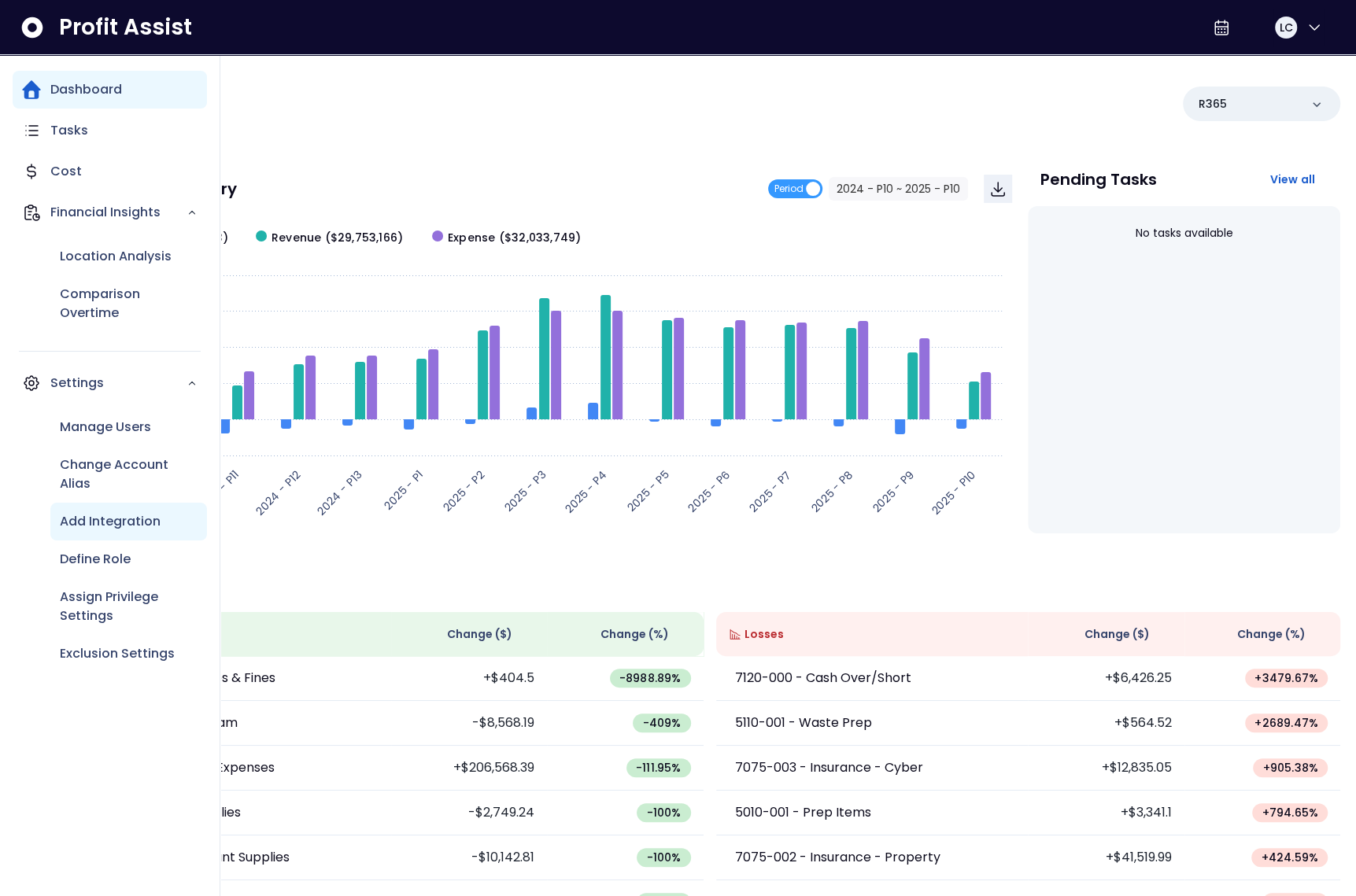
click at [119, 537] on div "Add Integration" at bounding box center [128, 521] width 156 height 38
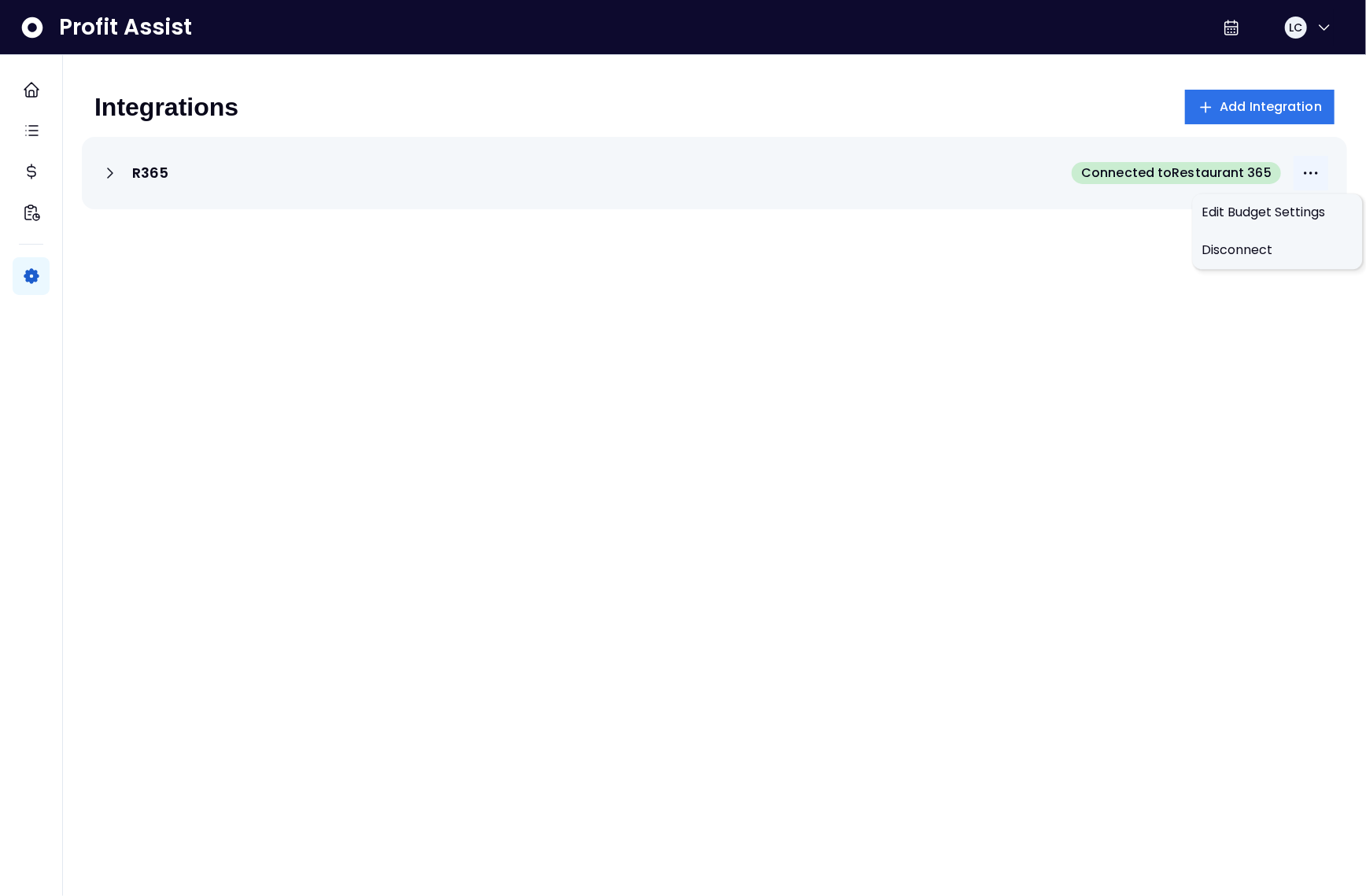
click at [1306, 178] on icon "More options" at bounding box center [1312, 173] width 19 height 19
click at [1272, 204] on span "Edit Budget Settings" at bounding box center [1277, 212] width 151 height 19
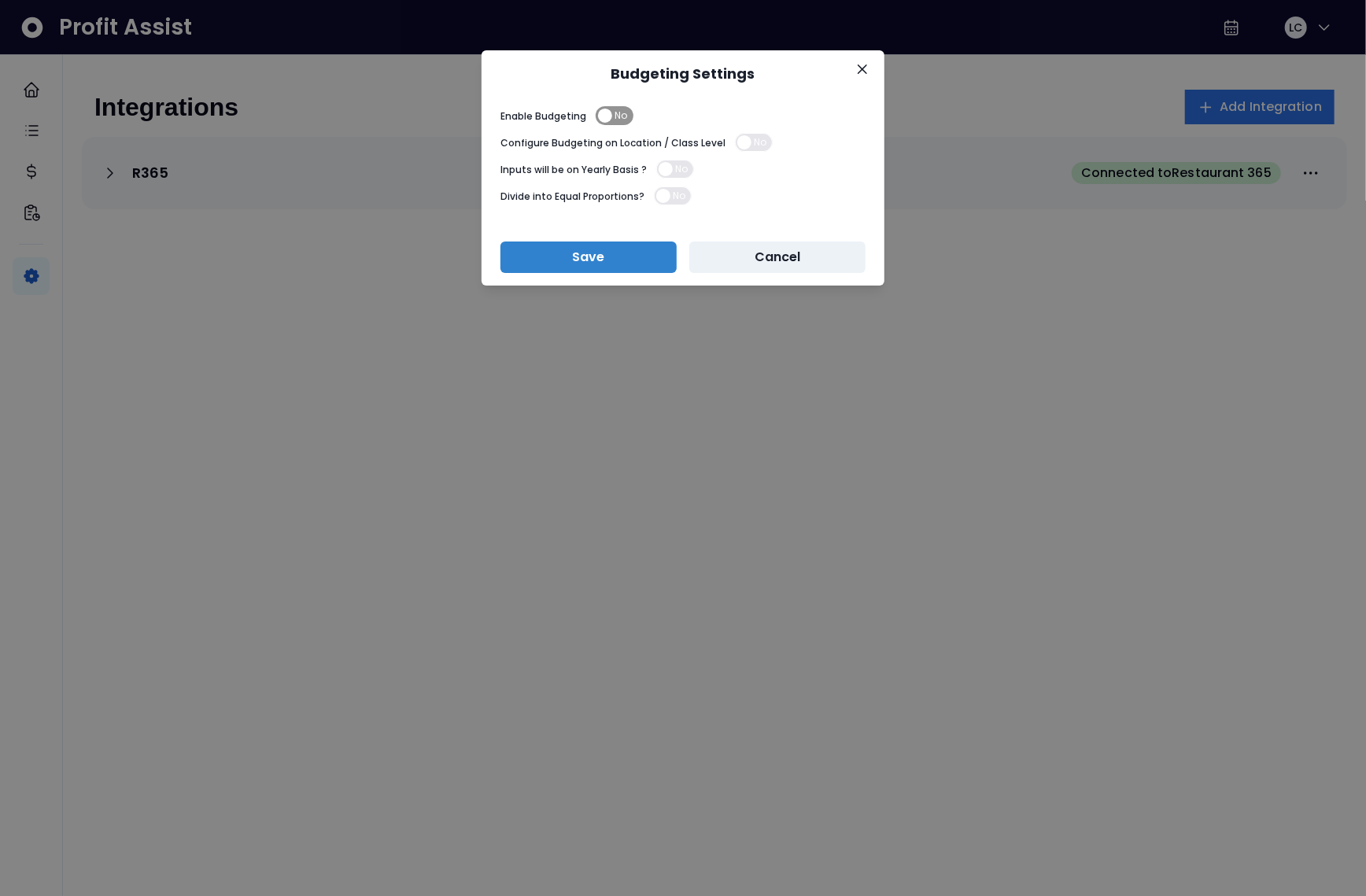
click at [612, 121] on span "No" at bounding box center [614, 116] width 38 height 19
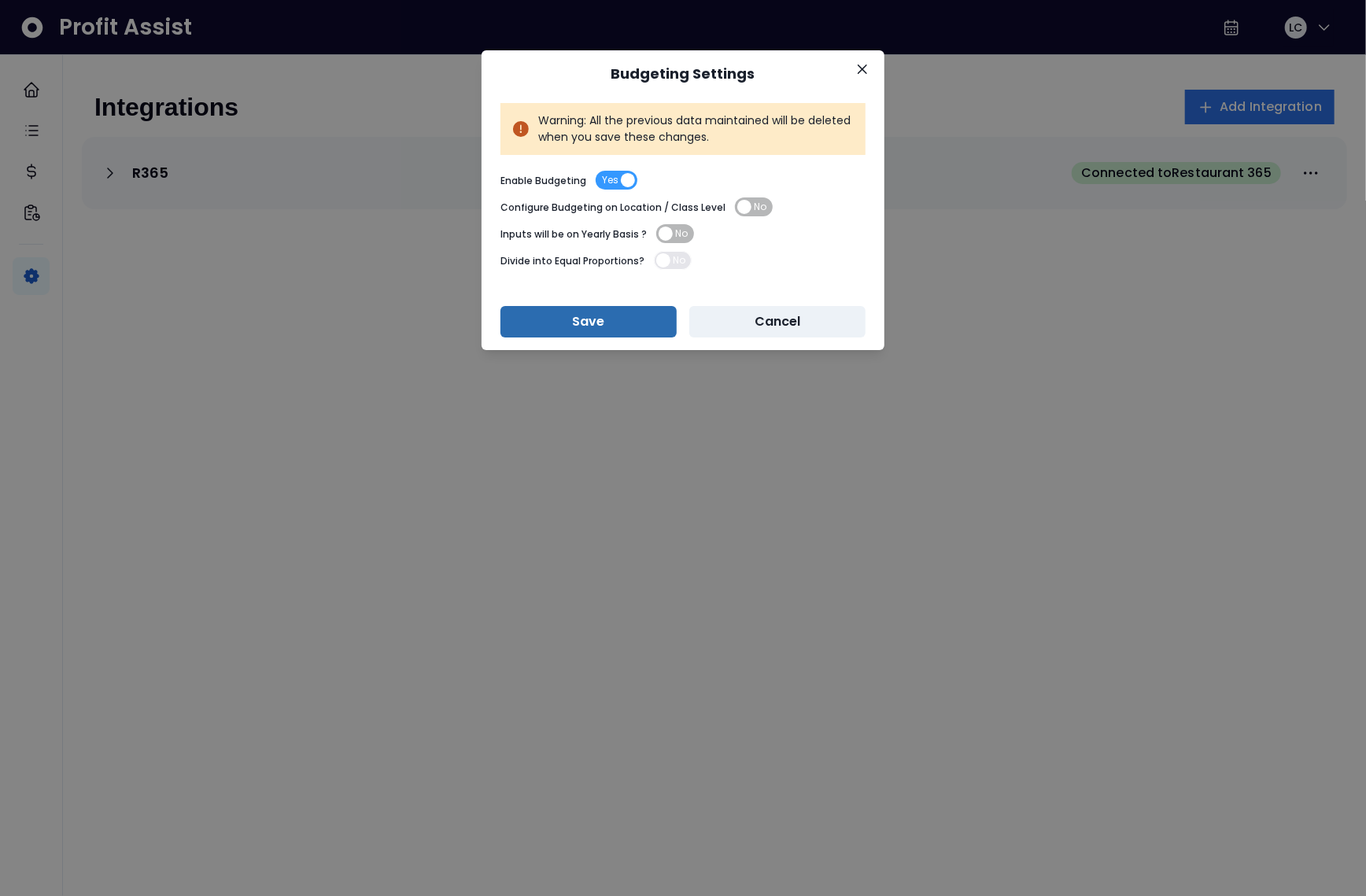
click at [618, 326] on button "Save" at bounding box center [588, 322] width 176 height 32
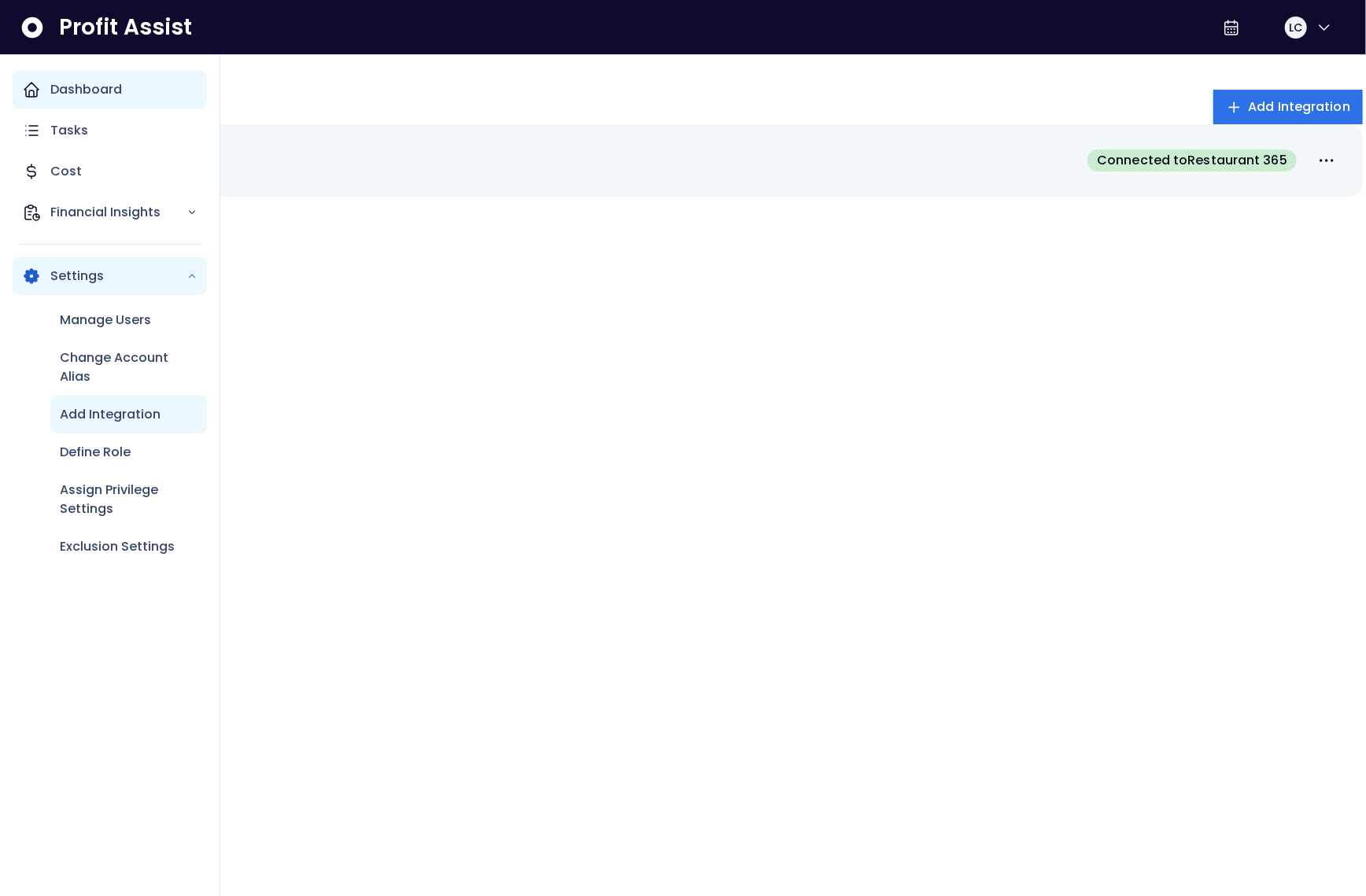
click at [50, 94] on p "Dashboard" at bounding box center [86, 90] width 71 height 19
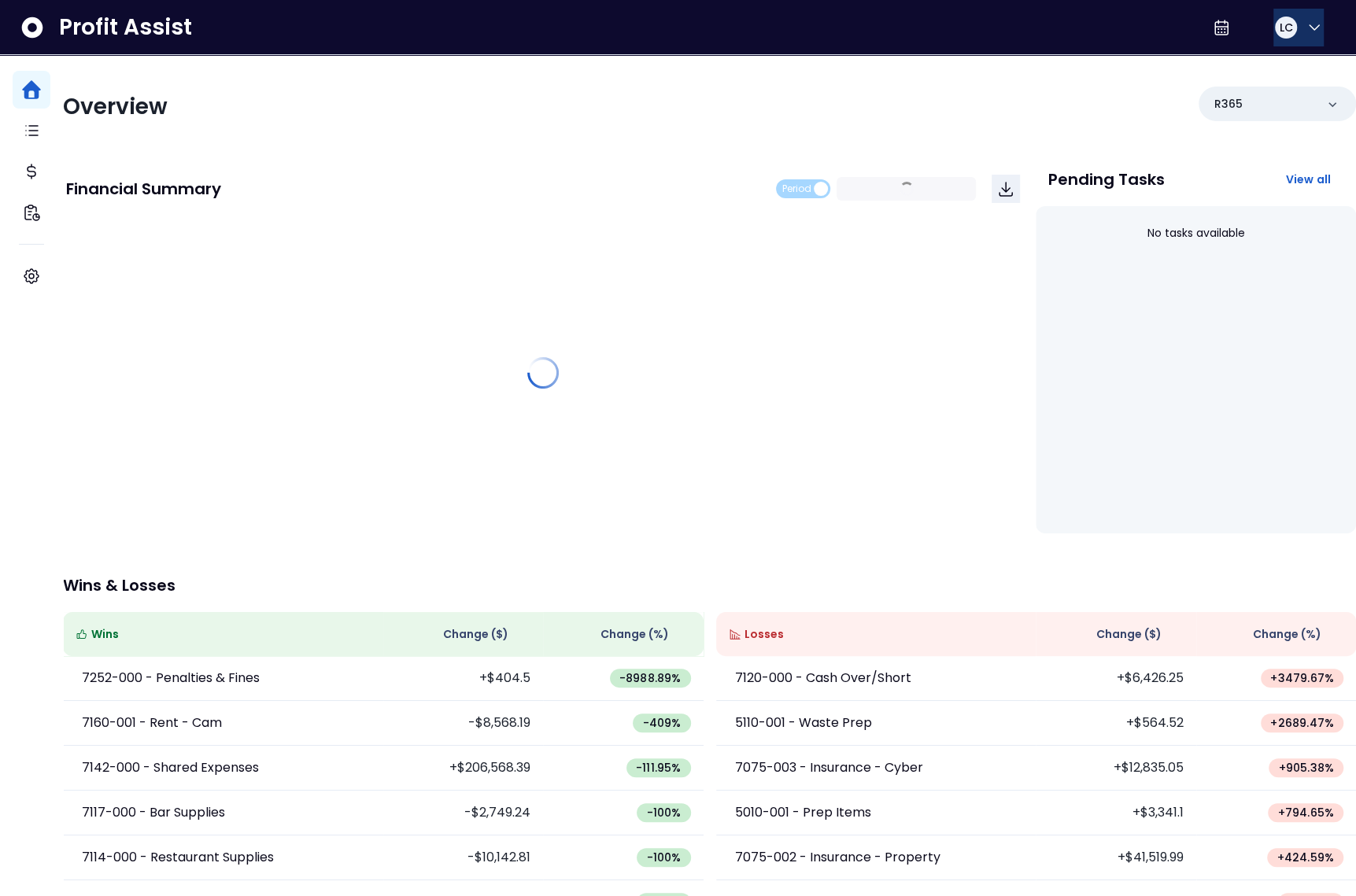
click at [1279, 26] on span "LC" at bounding box center [1285, 27] width 14 height 15
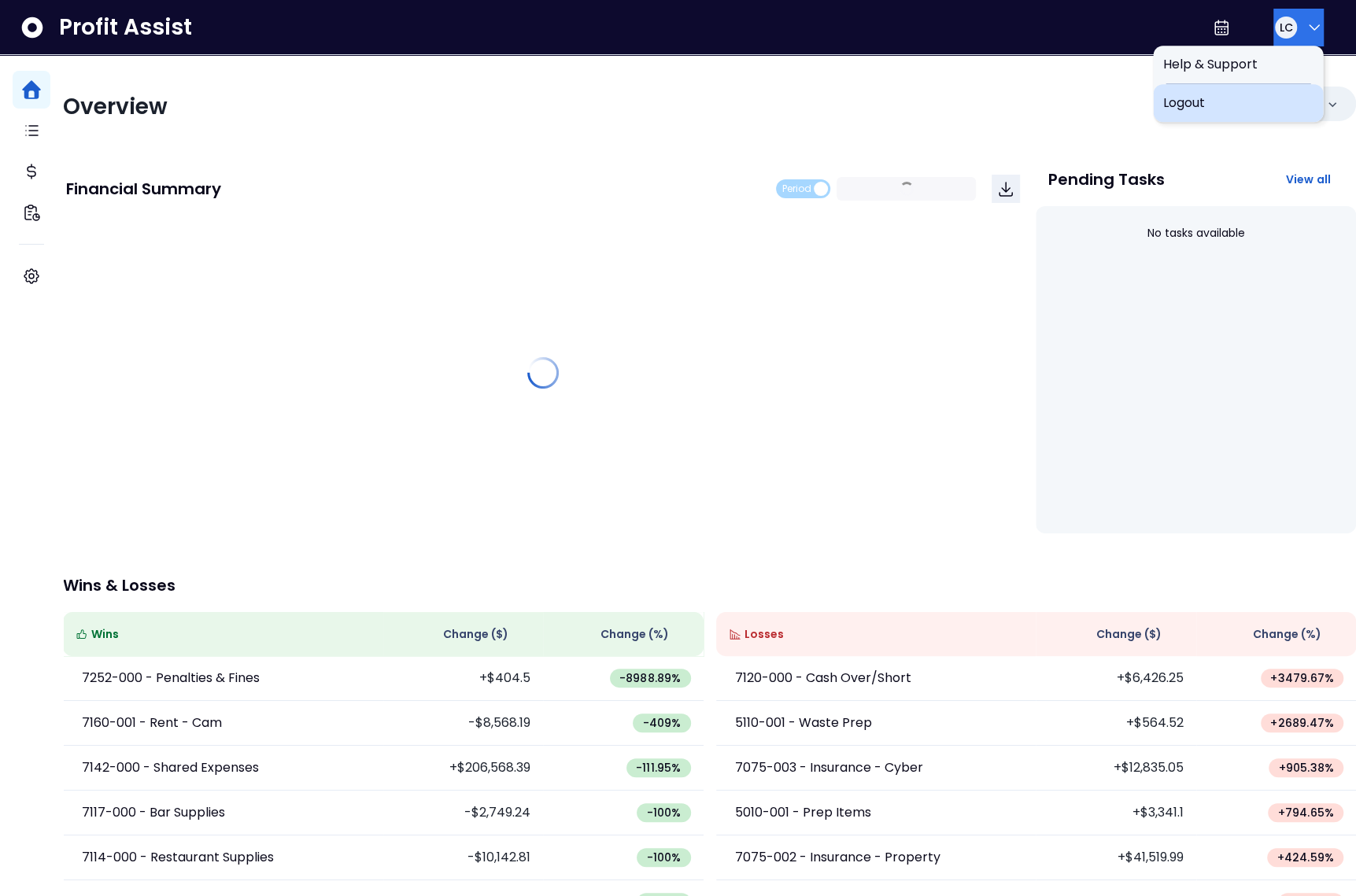
click at [1231, 96] on span "Logout" at bounding box center [1237, 103] width 151 height 19
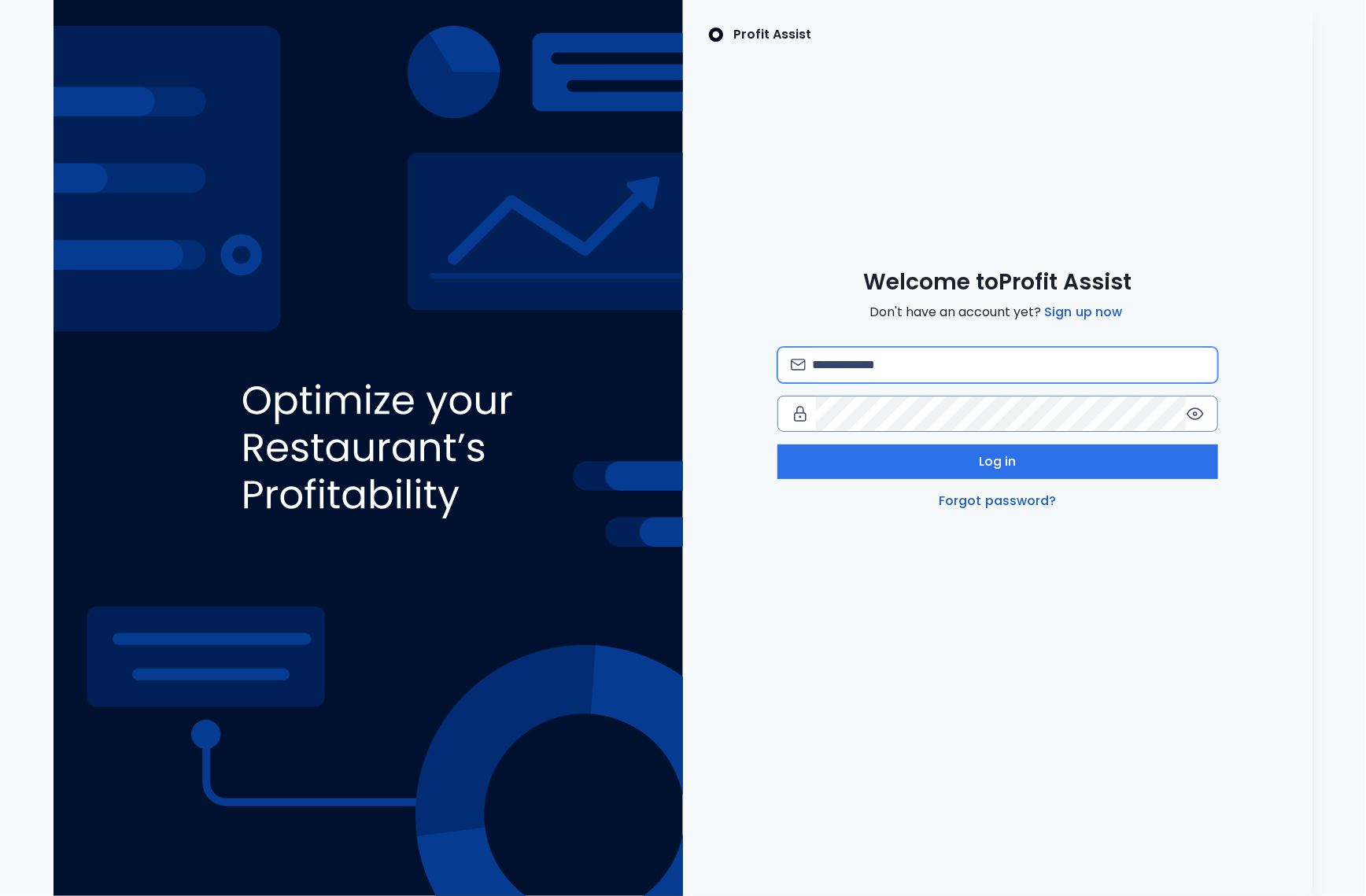
click at [953, 364] on input "email" at bounding box center [1009, 365] width 393 height 35
type input "**********"
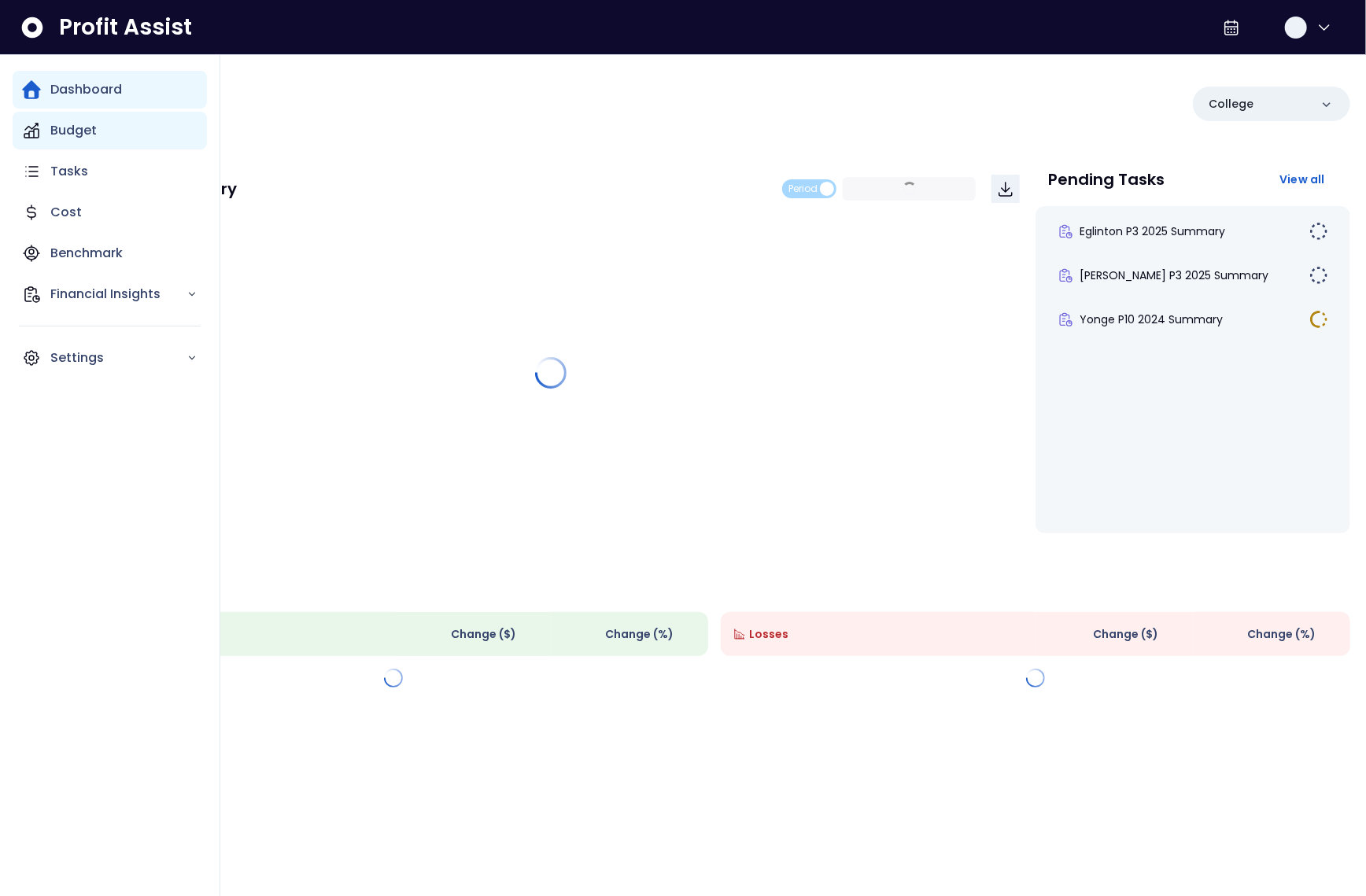
click at [44, 134] on div "Budget" at bounding box center [109, 130] width 194 height 38
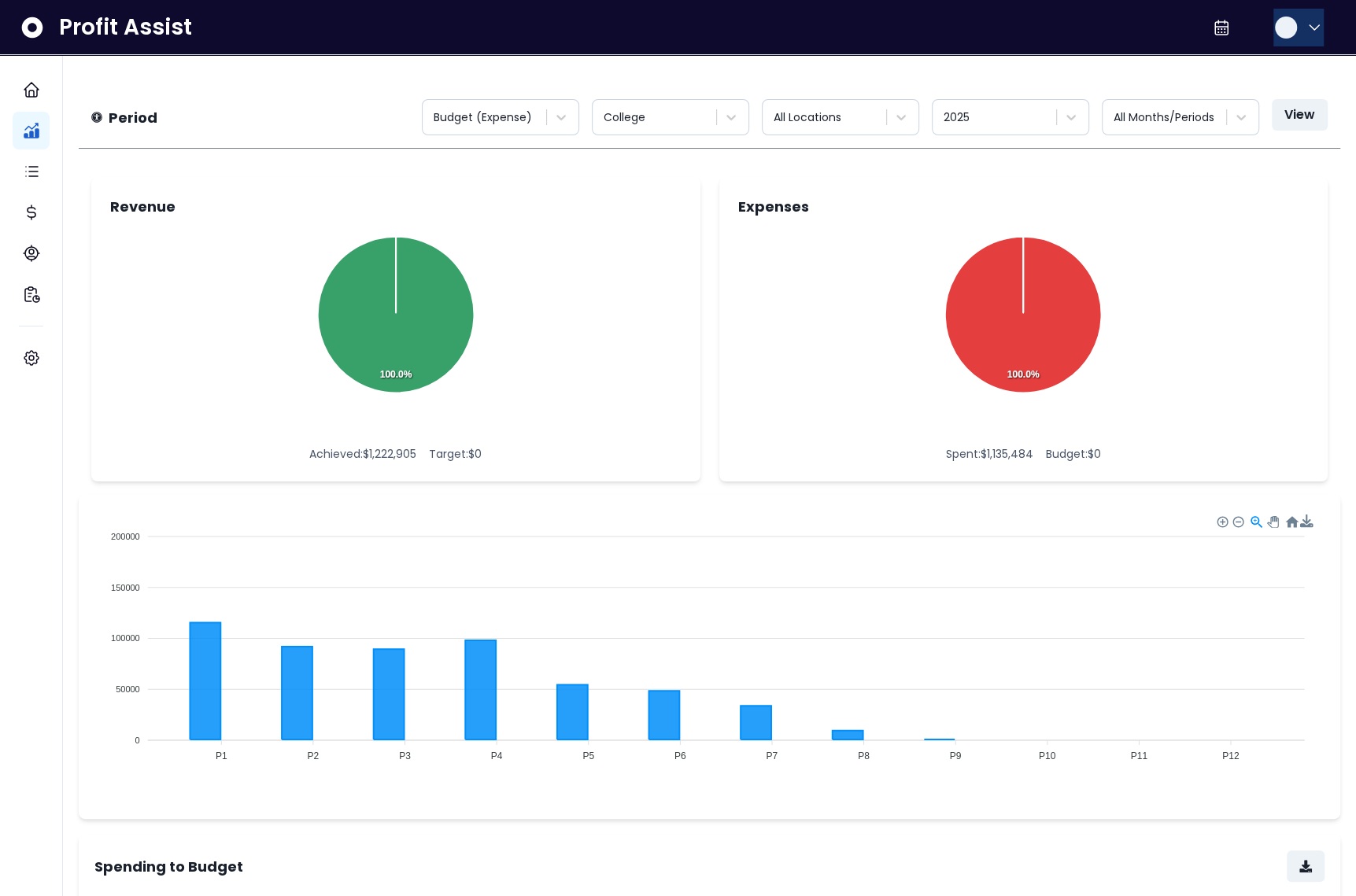
click at [1305, 31] on icon "button" at bounding box center [1314, 28] width 19 height 19
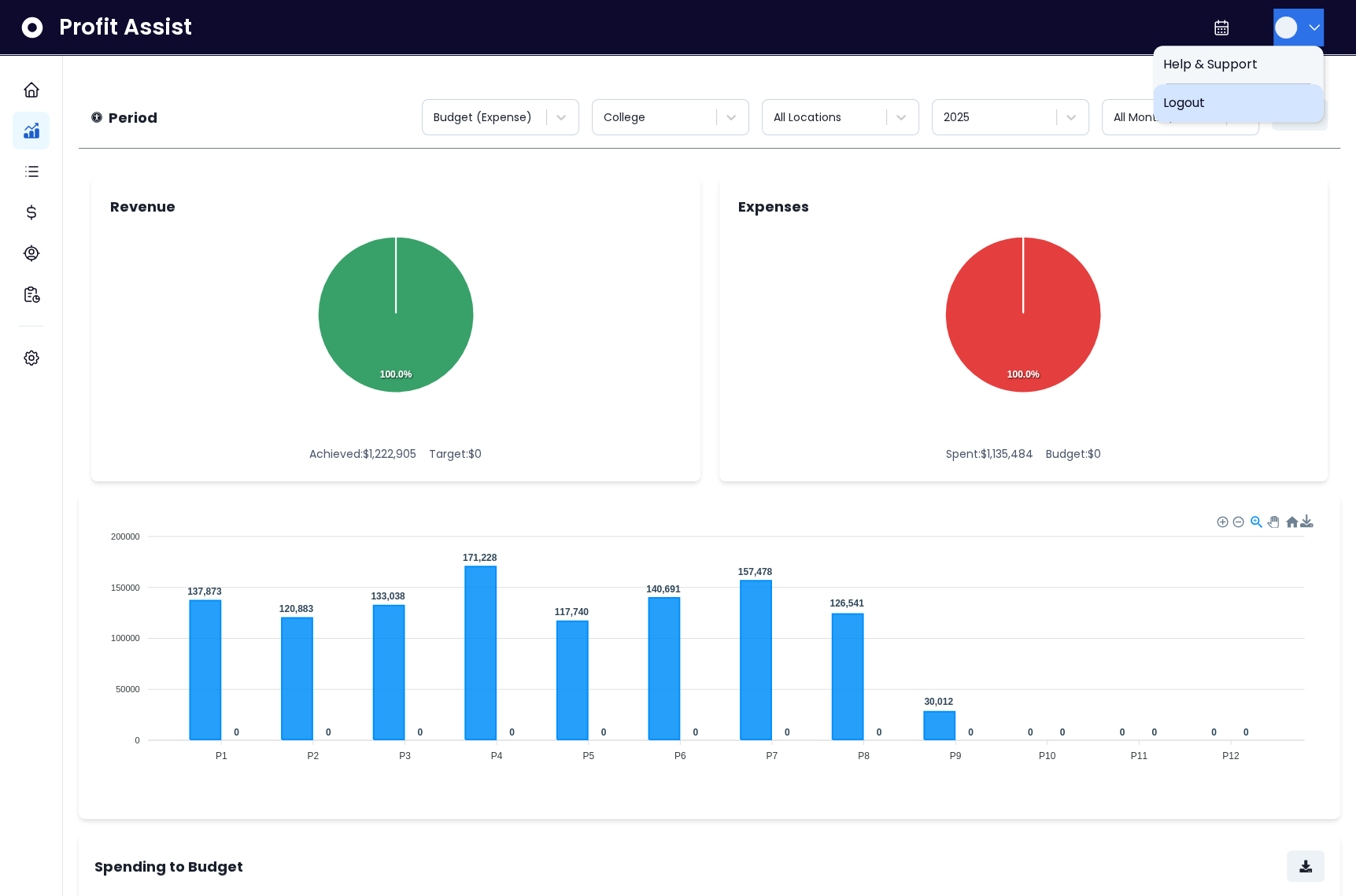
click at [1257, 108] on span "Logout" at bounding box center [1237, 103] width 151 height 19
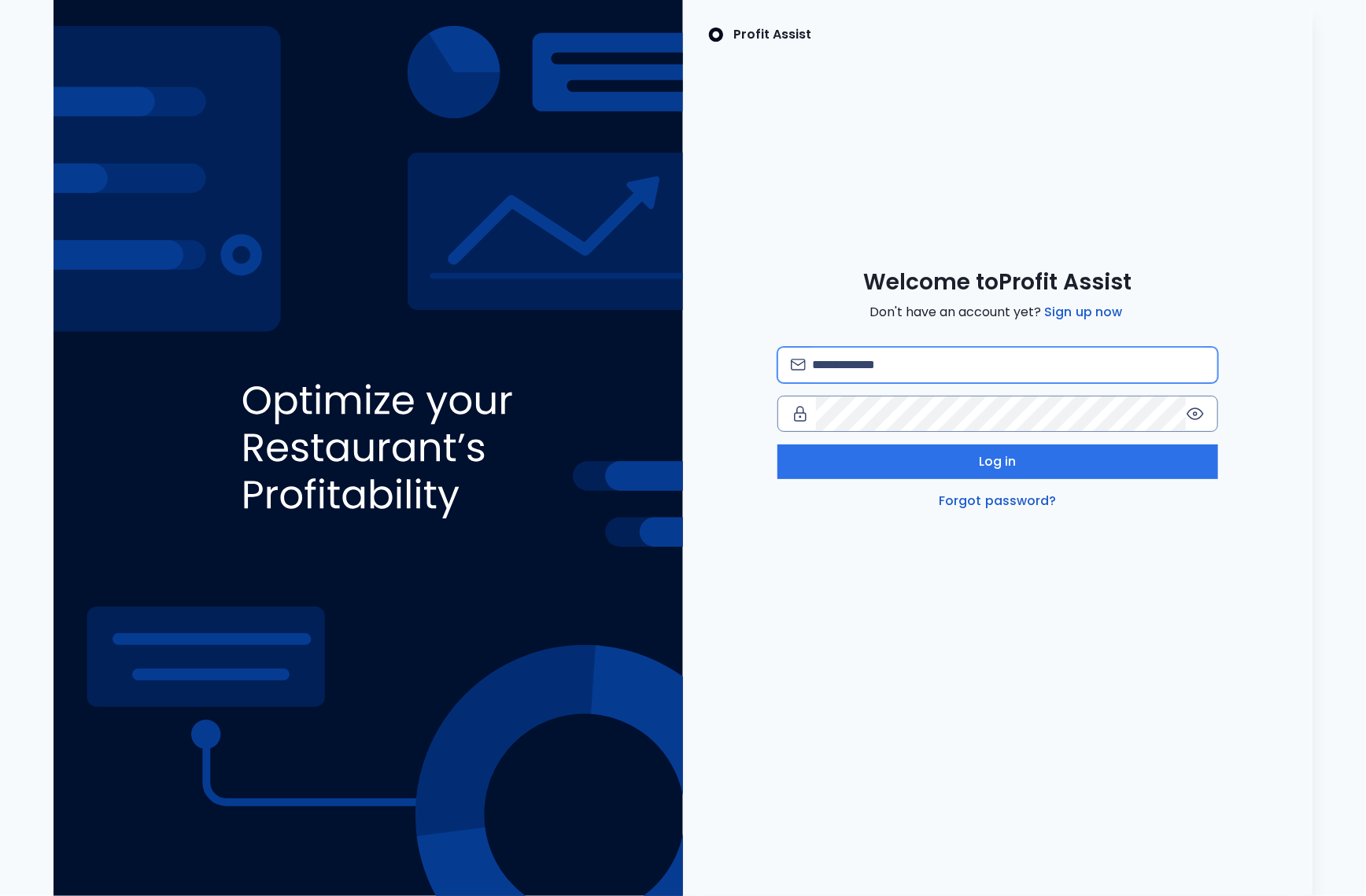
click at [948, 373] on input "email" at bounding box center [1009, 365] width 393 height 35
click at [957, 370] on input "********" at bounding box center [1009, 365] width 393 height 35
paste input "**********"
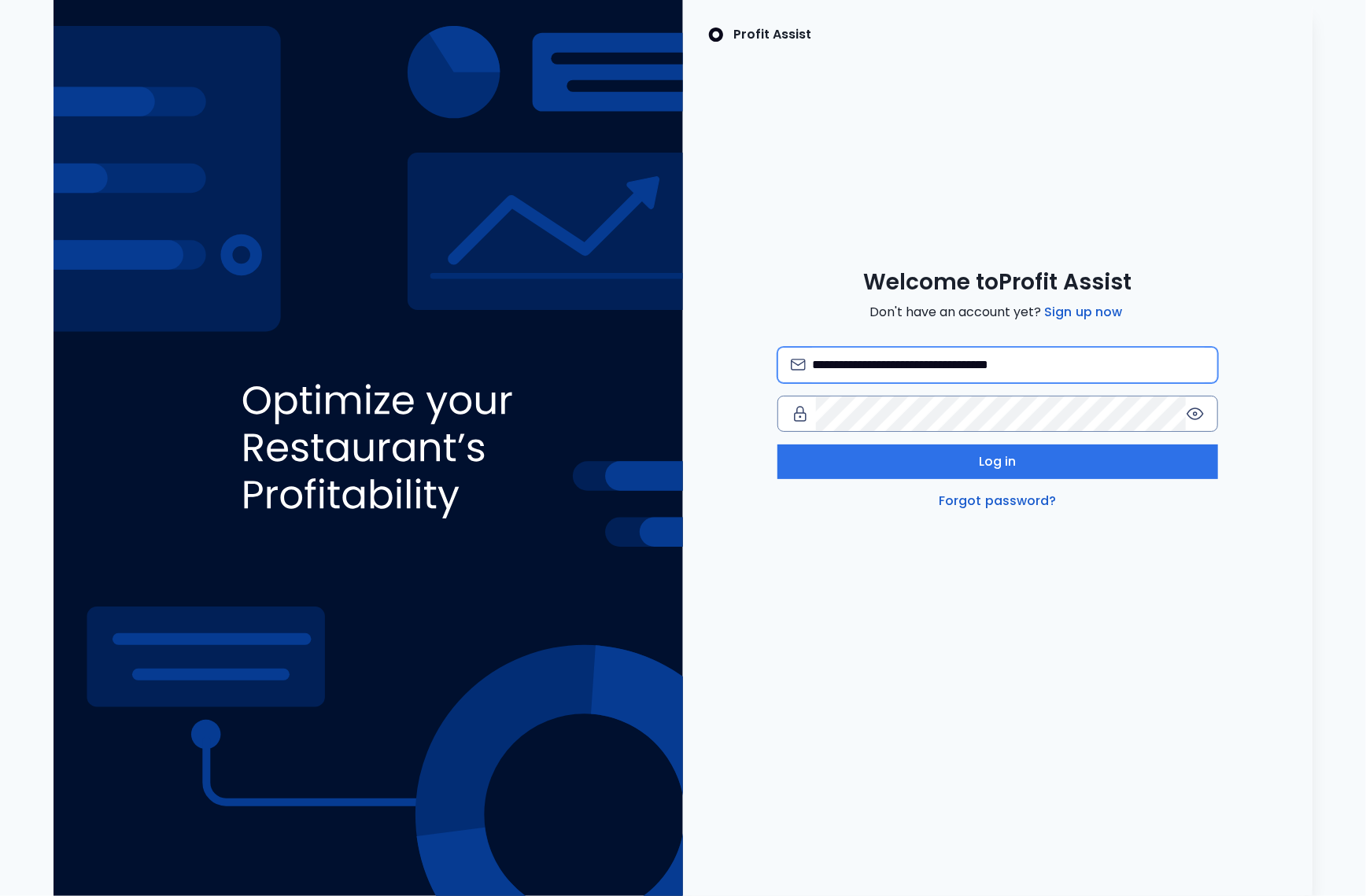
type input "**********"
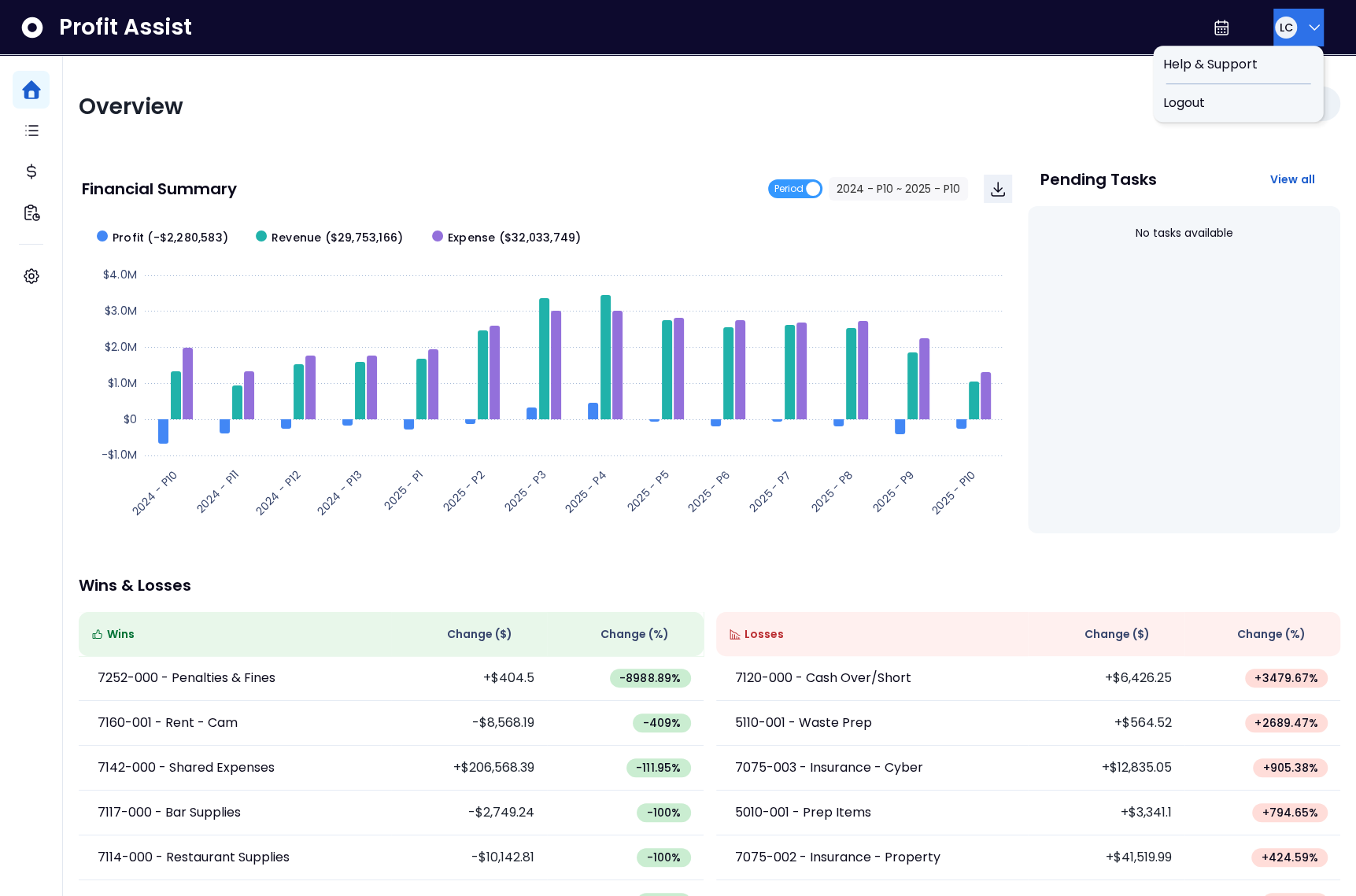
click at [1293, 27] on button "LC" at bounding box center [1298, 27] width 50 height 38
click at [1268, 100] on span "Logout" at bounding box center [1237, 103] width 151 height 19
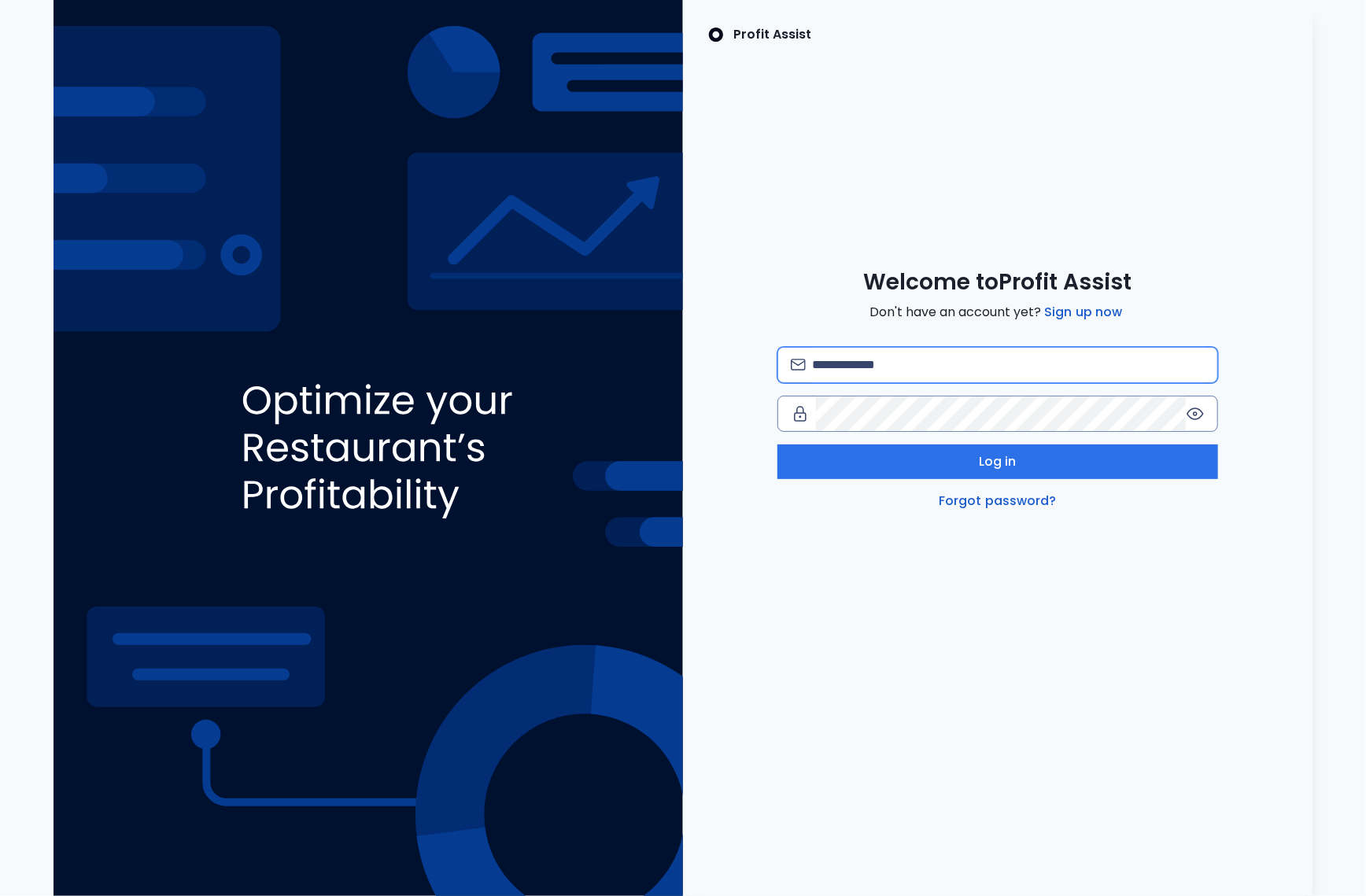
click at [894, 361] on input "email" at bounding box center [1009, 365] width 393 height 35
type input "**********"
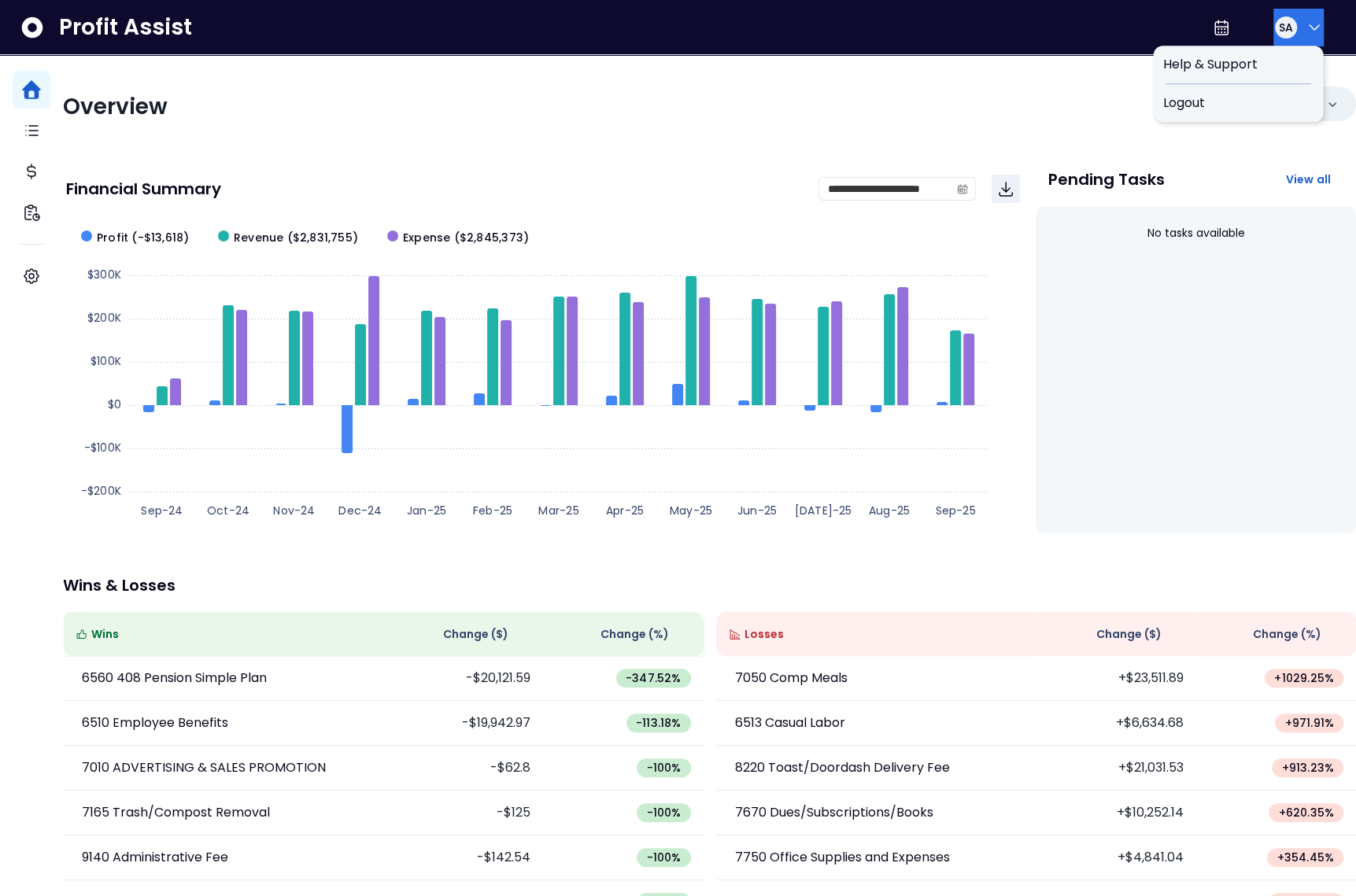
click at [1289, 34] on div "SA" at bounding box center [1285, 27] width 25 height 25
click at [1275, 97] on span "Logout" at bounding box center [1237, 103] width 151 height 19
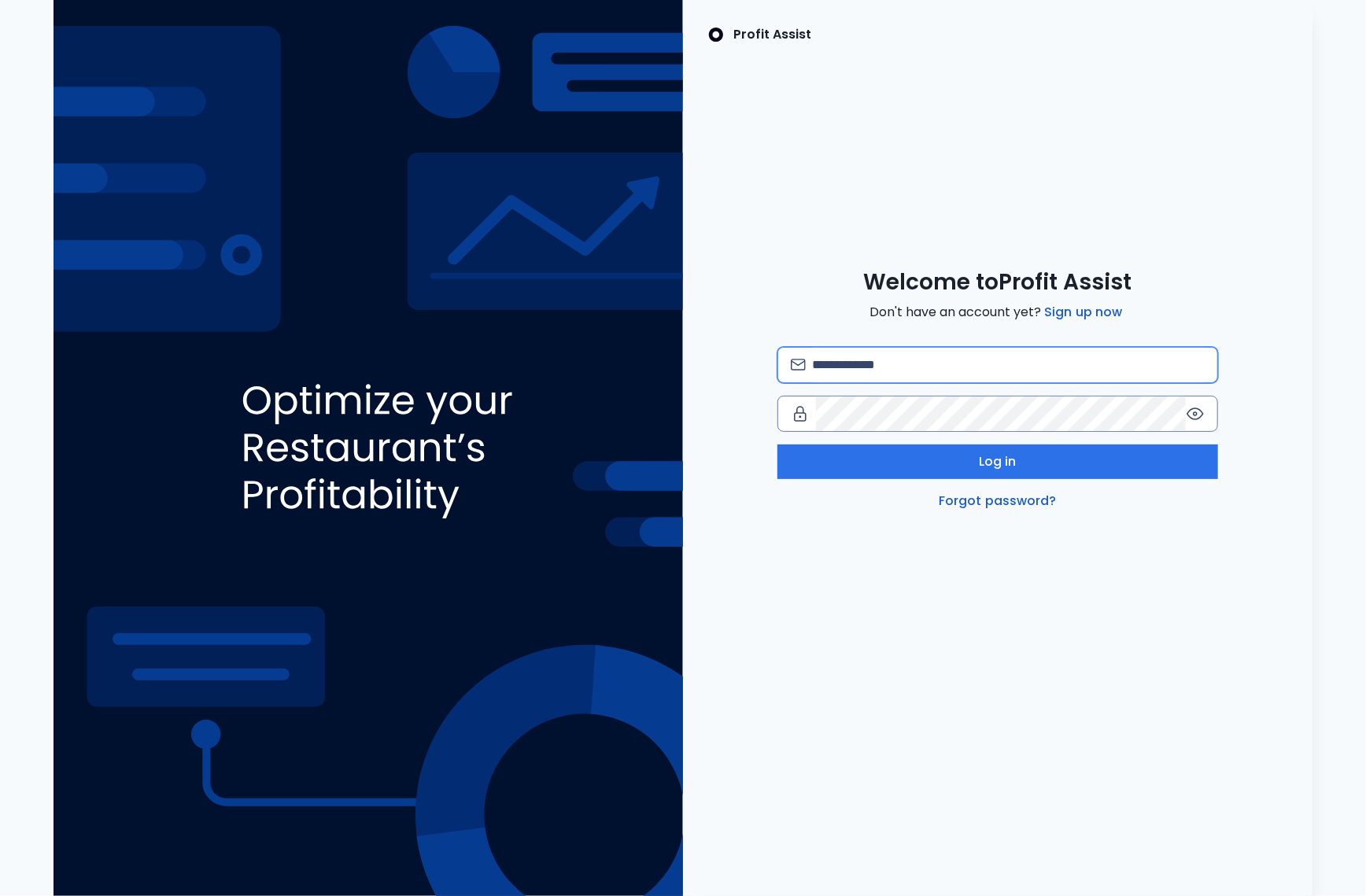
click at [1007, 361] on input "email" at bounding box center [1009, 365] width 393 height 35
type input "**********"
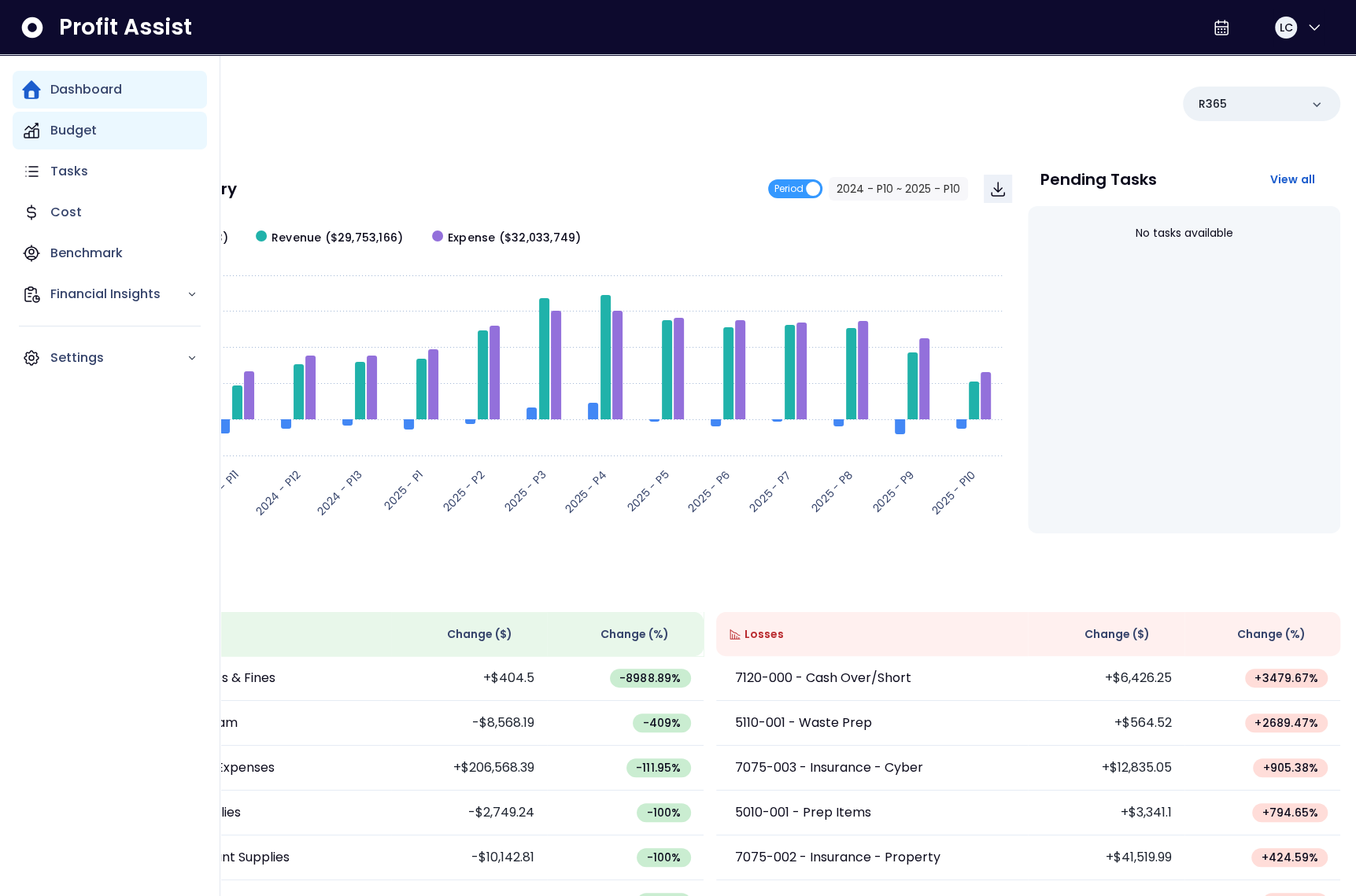
click at [58, 134] on p "Budget" at bounding box center [73, 130] width 46 height 19
